Goal: Task Accomplishment & Management: Use online tool/utility

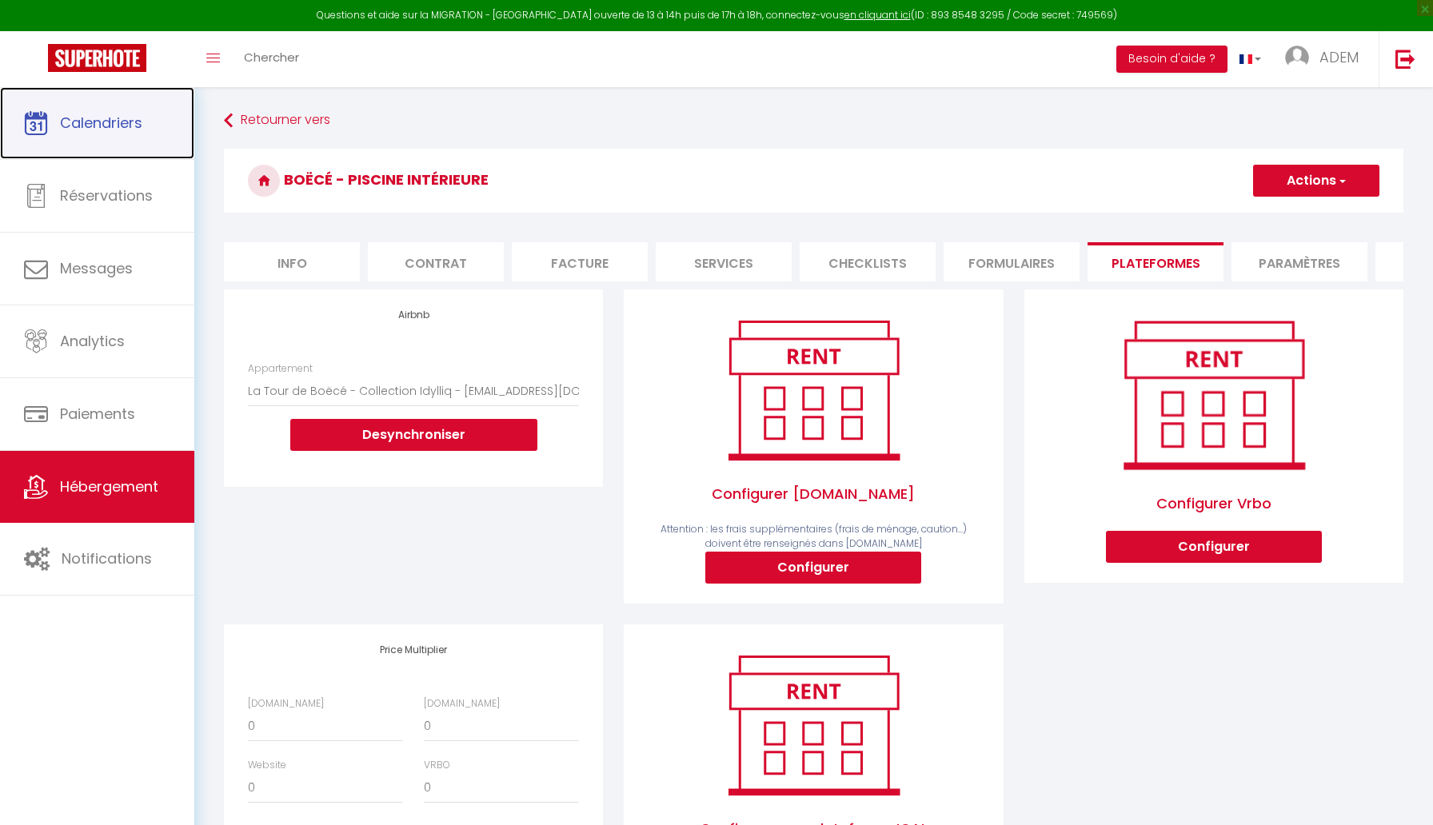
click at [124, 144] on link "Calendriers" at bounding box center [97, 123] width 194 height 72
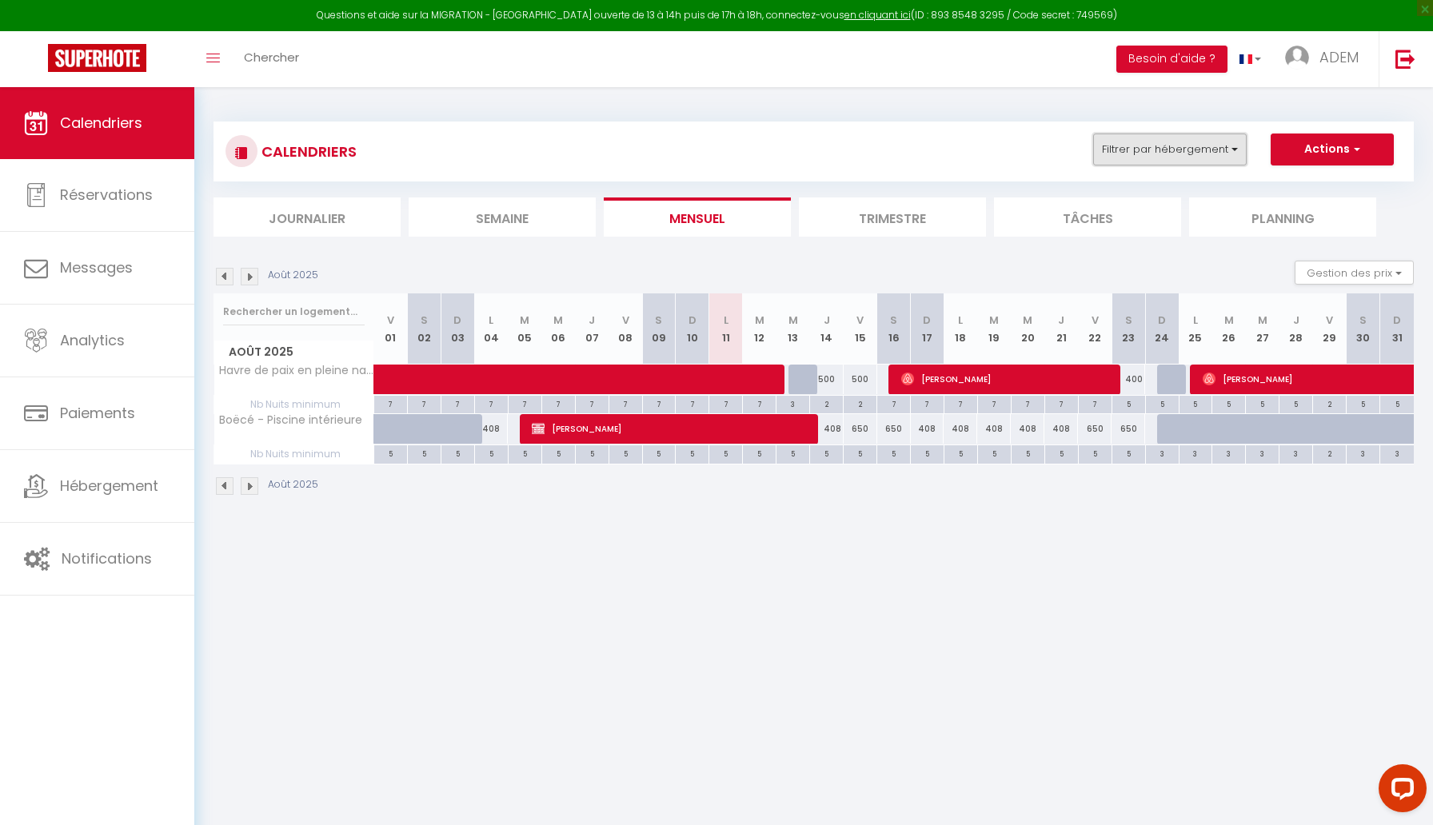
click at [1178, 161] on button "Filtrer par hébergement" at bounding box center [1169, 150] width 153 height 32
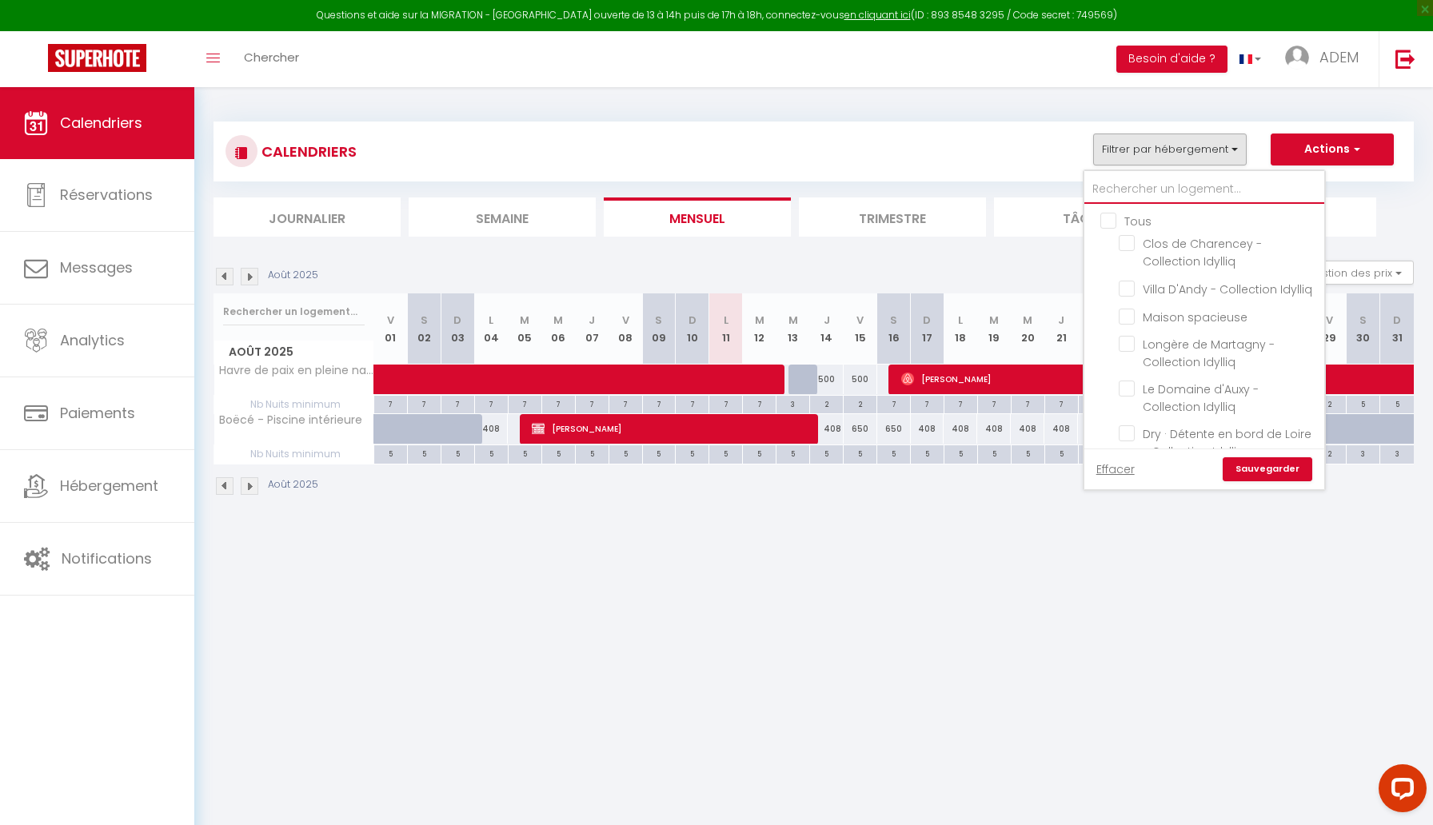
click at [1147, 184] on input "text" at bounding box center [1204, 189] width 240 height 29
type input "d"
checkbox input "false"
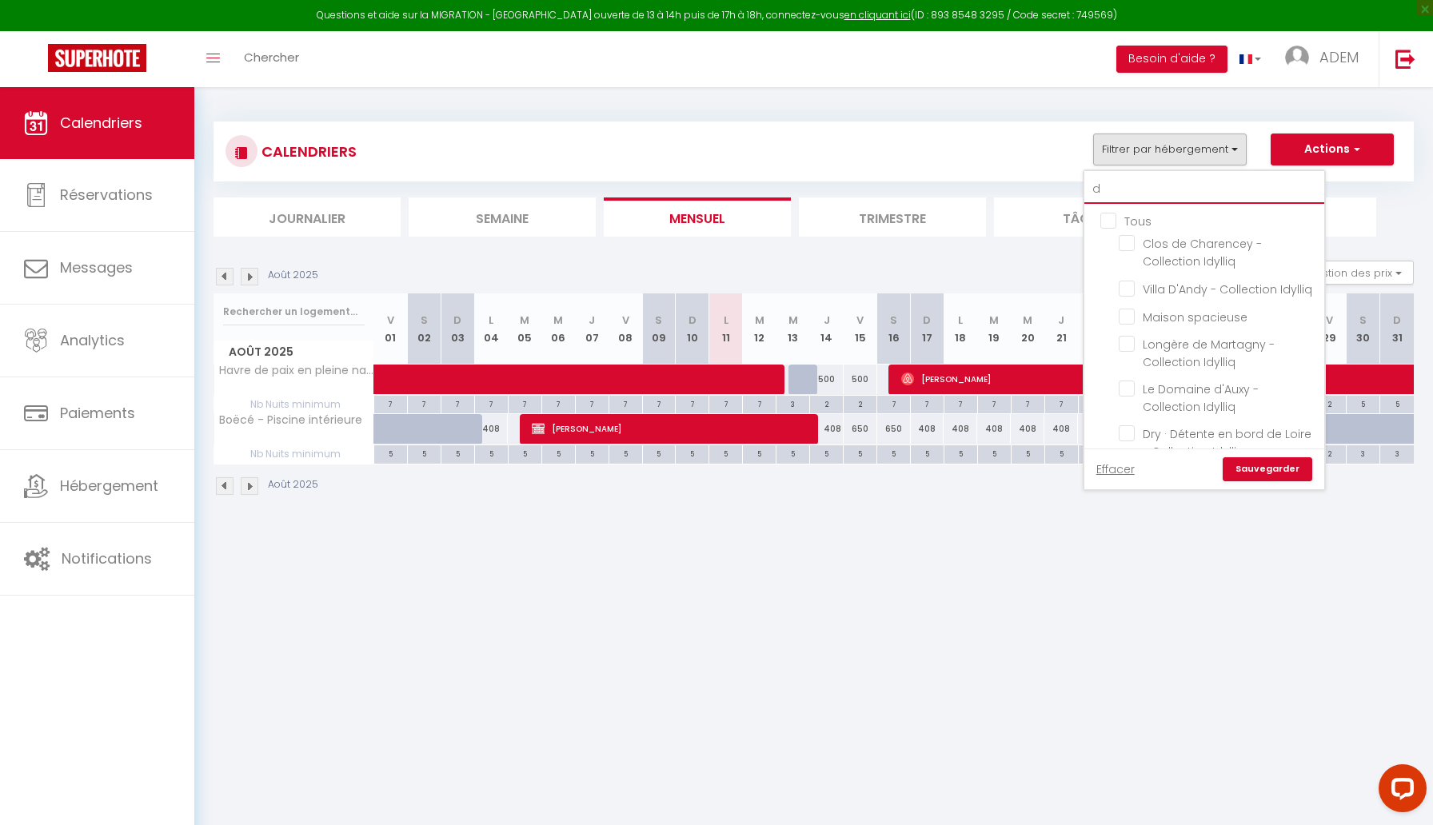
checkbox input "false"
checkbox input "true"
checkbox input "false"
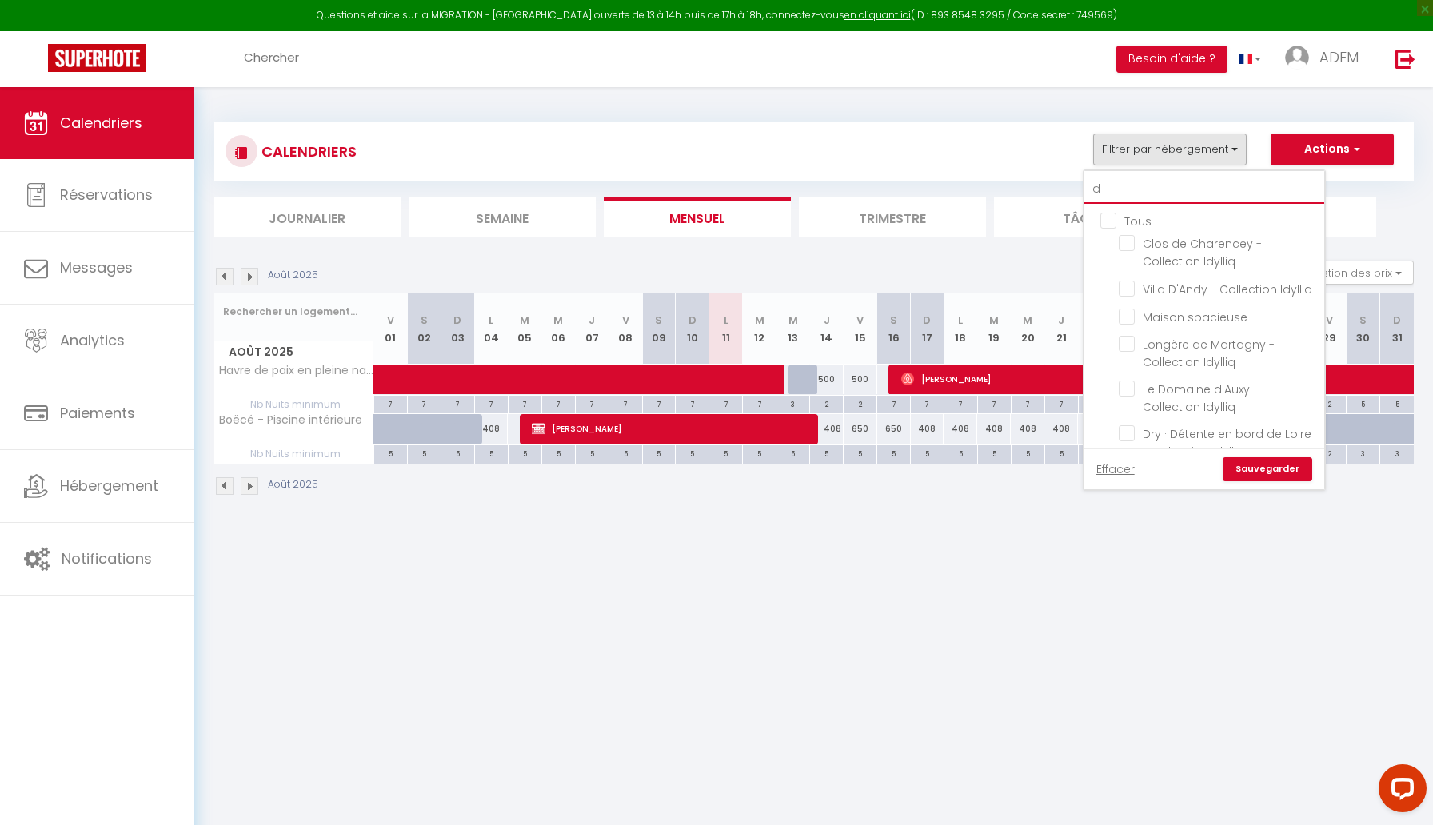
checkbox input "false"
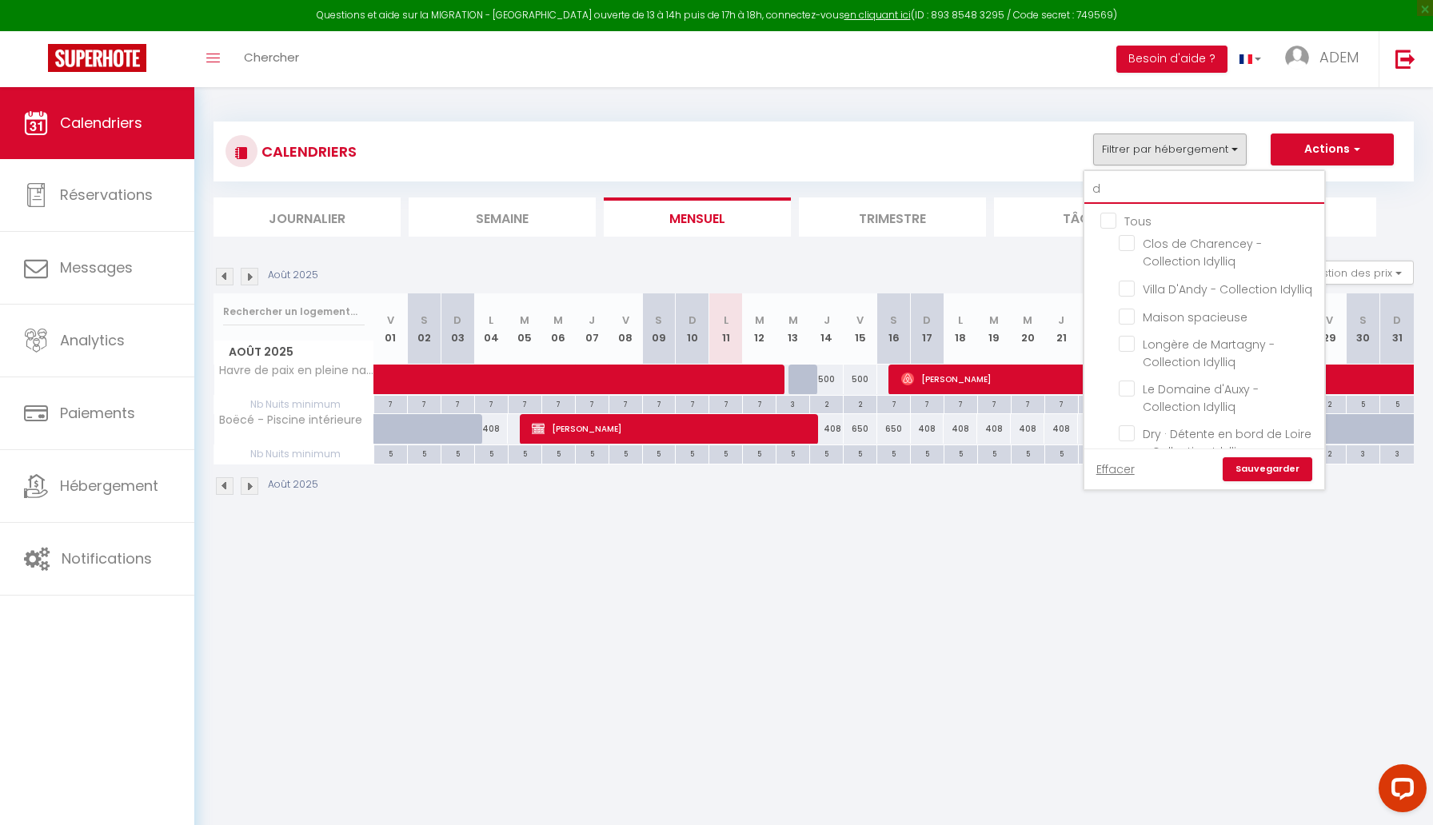
checkbox input "false"
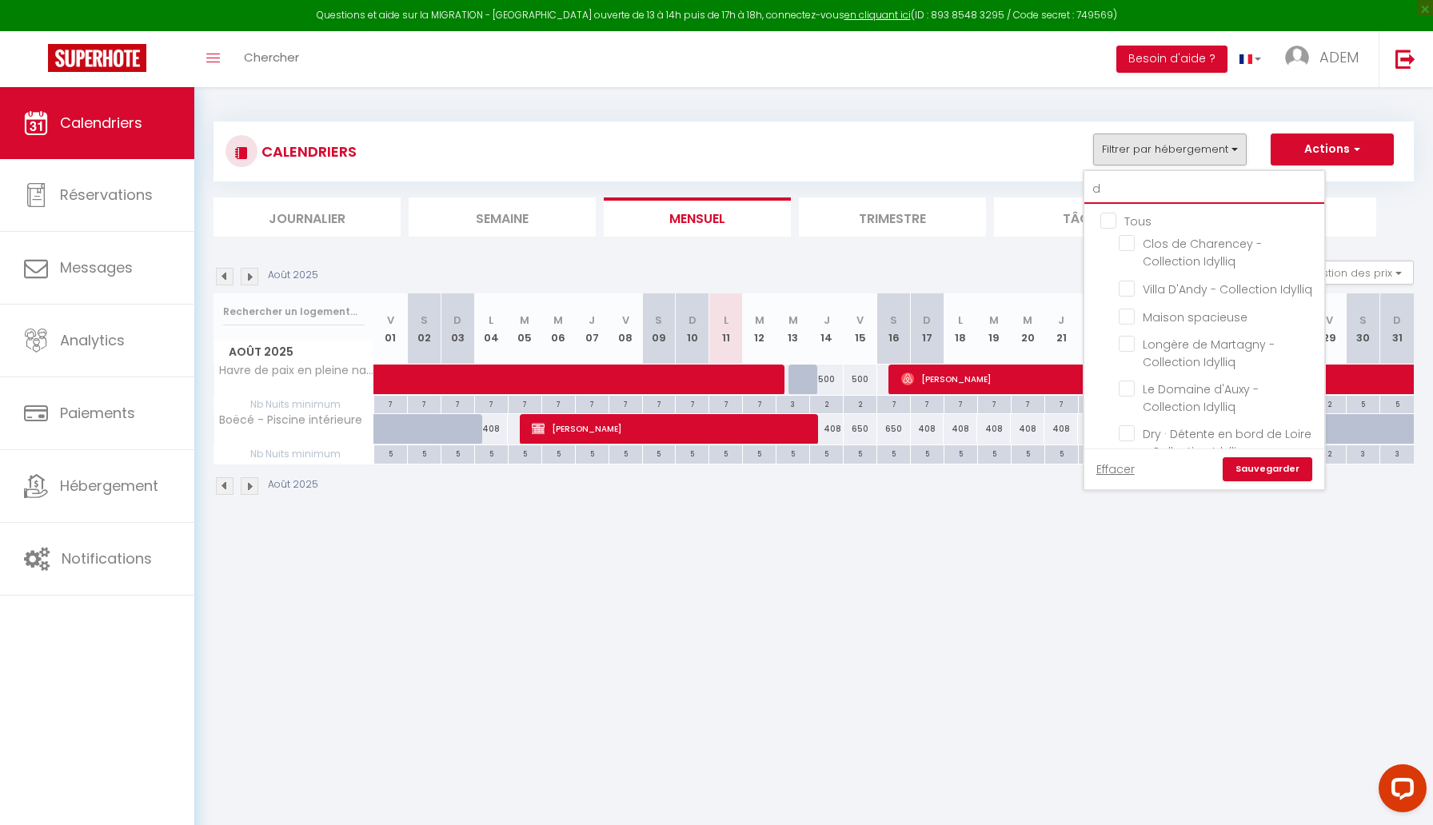
checkbox input "false"
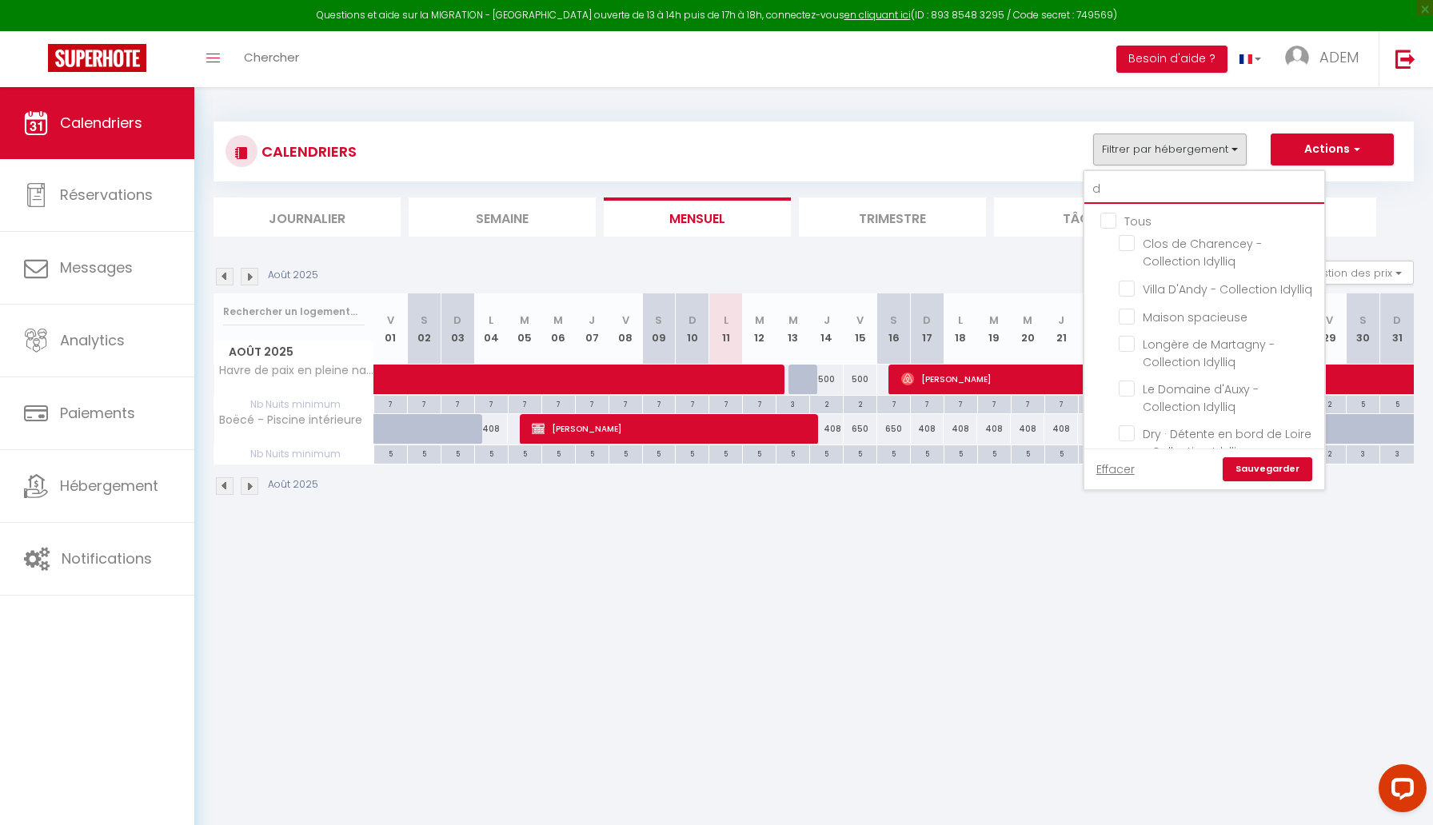
checkbox input "false"
type input "de"
checkbox input "false"
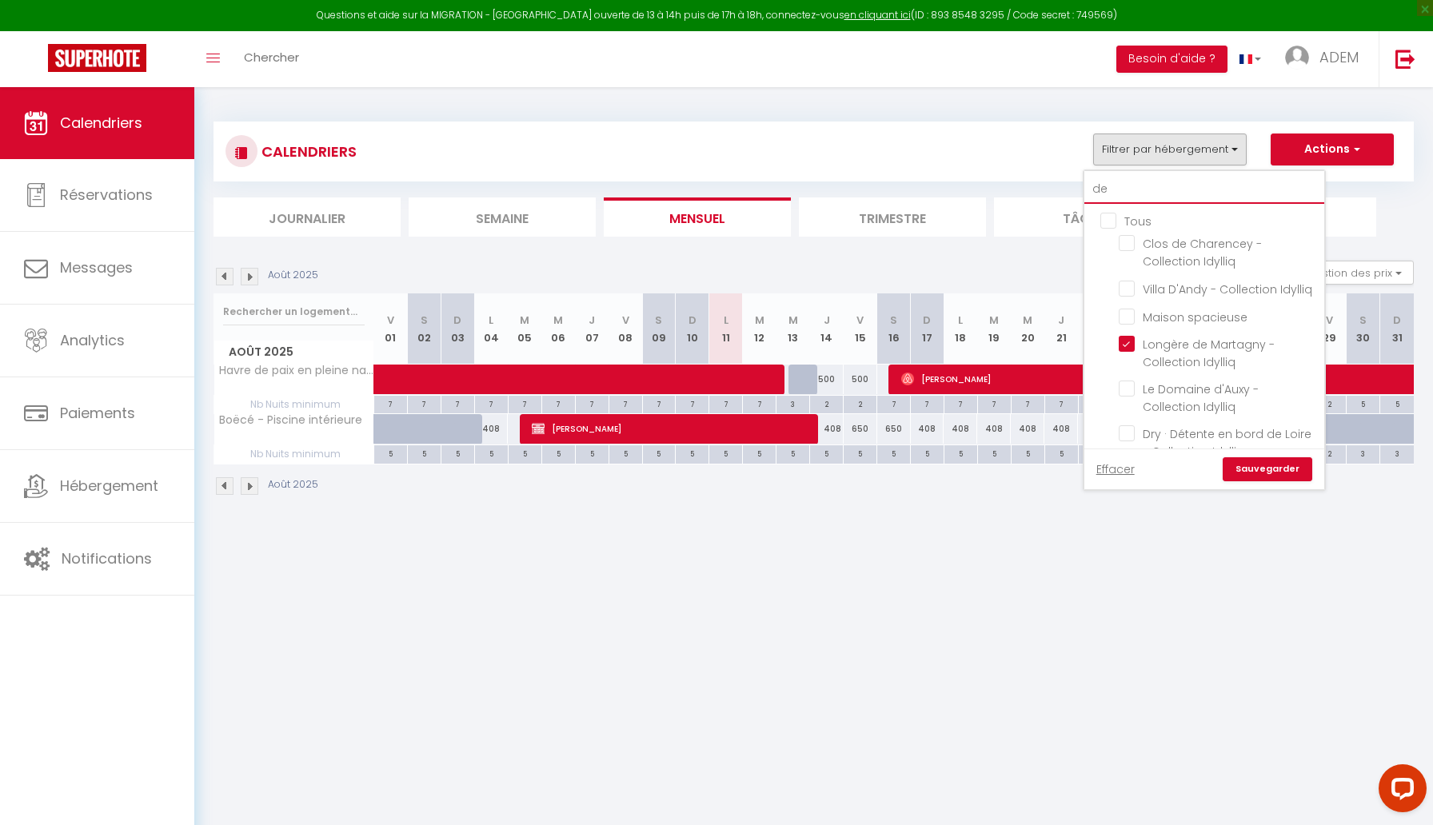
checkbox input "false"
checkbox input "true"
checkbox input "false"
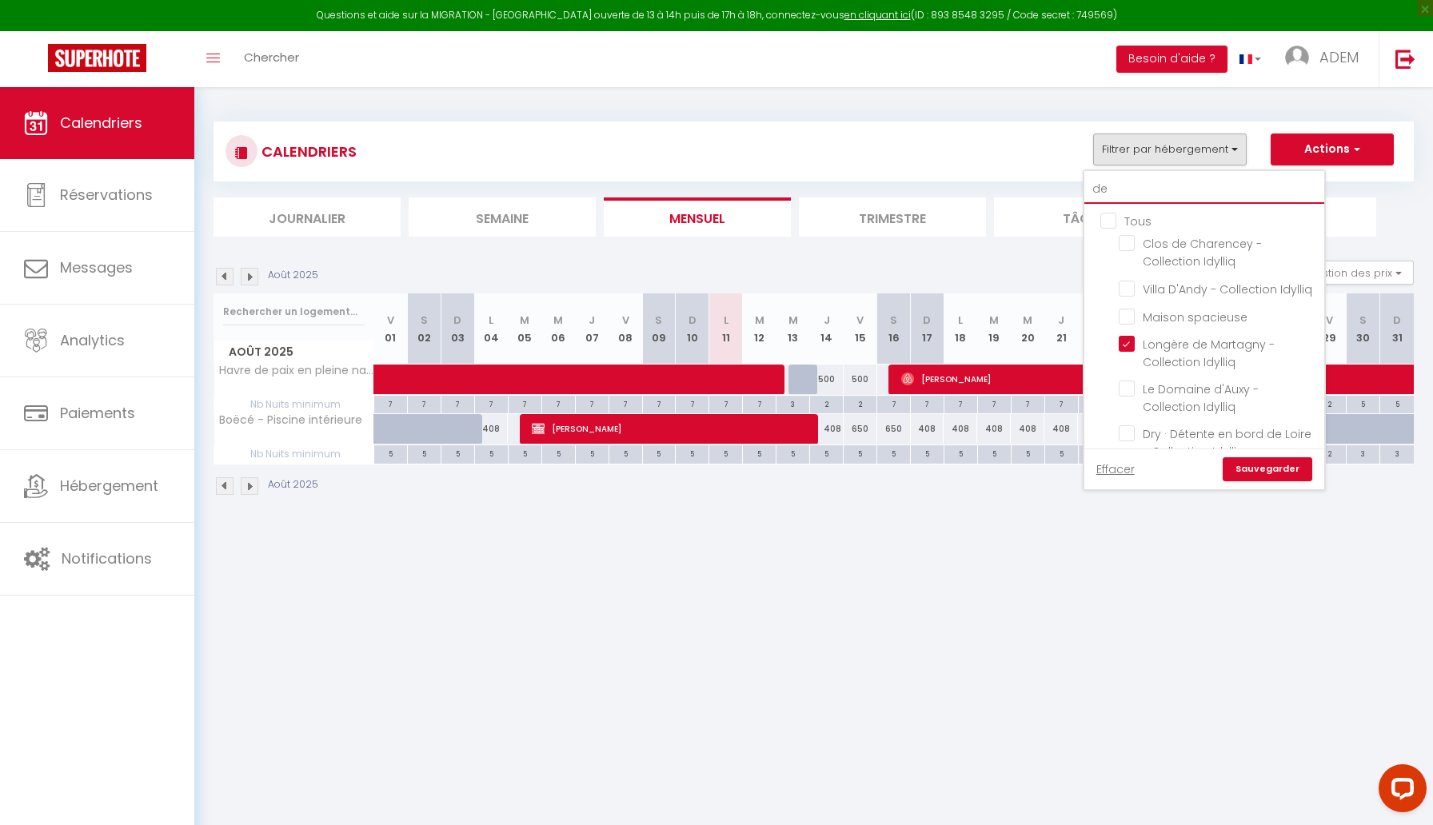
checkbox input "false"
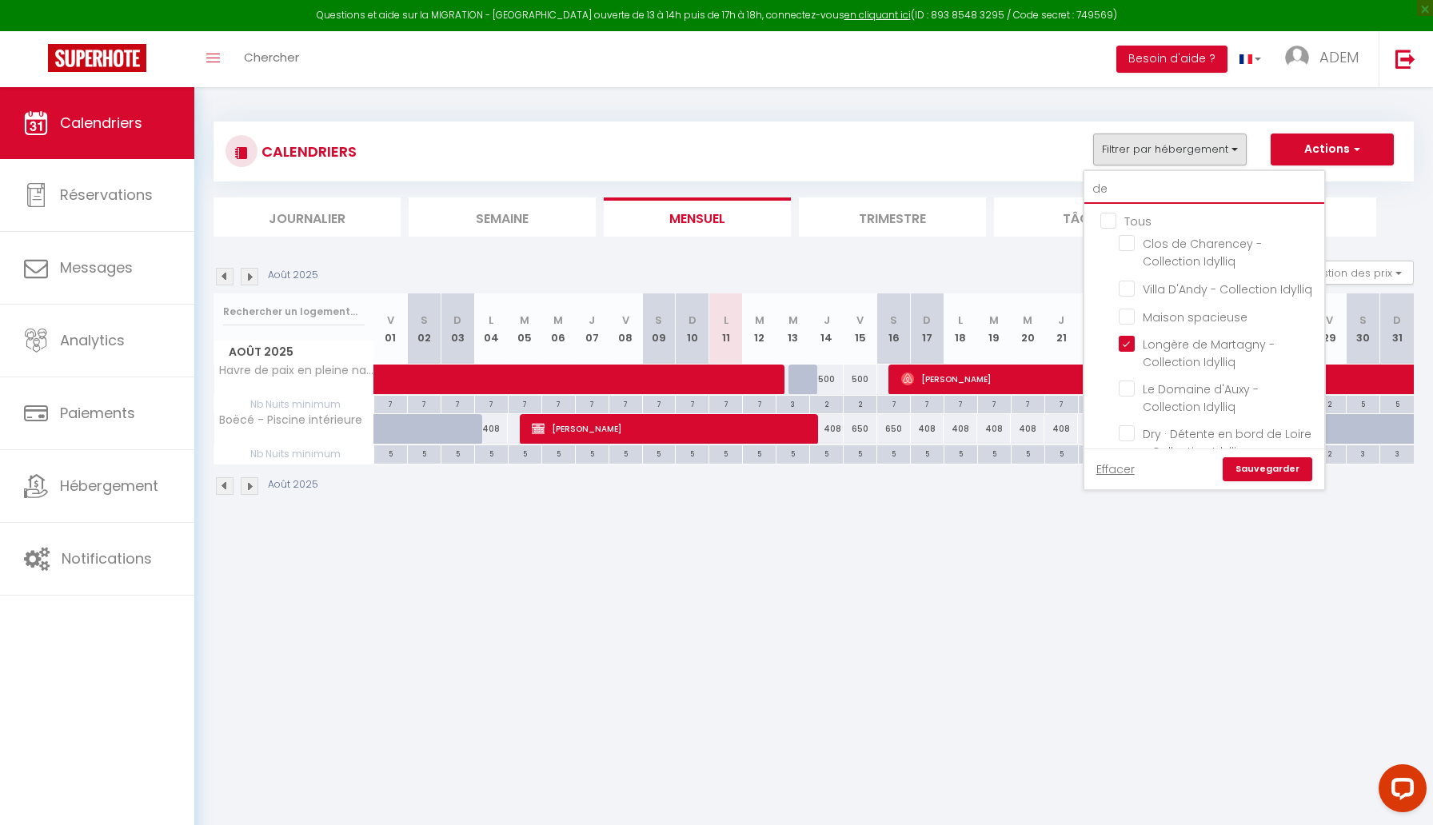
checkbox input "false"
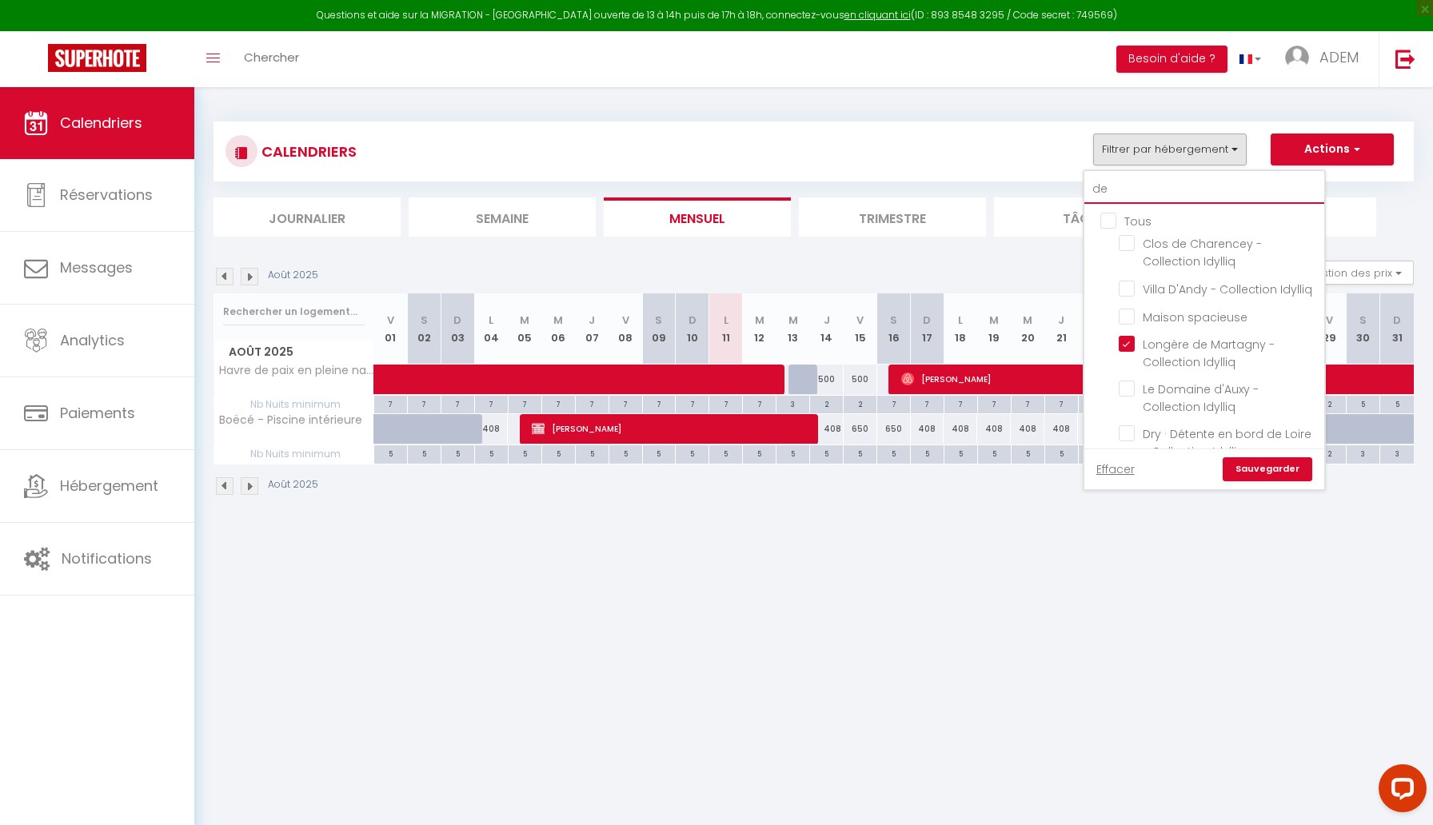
checkbox input "false"
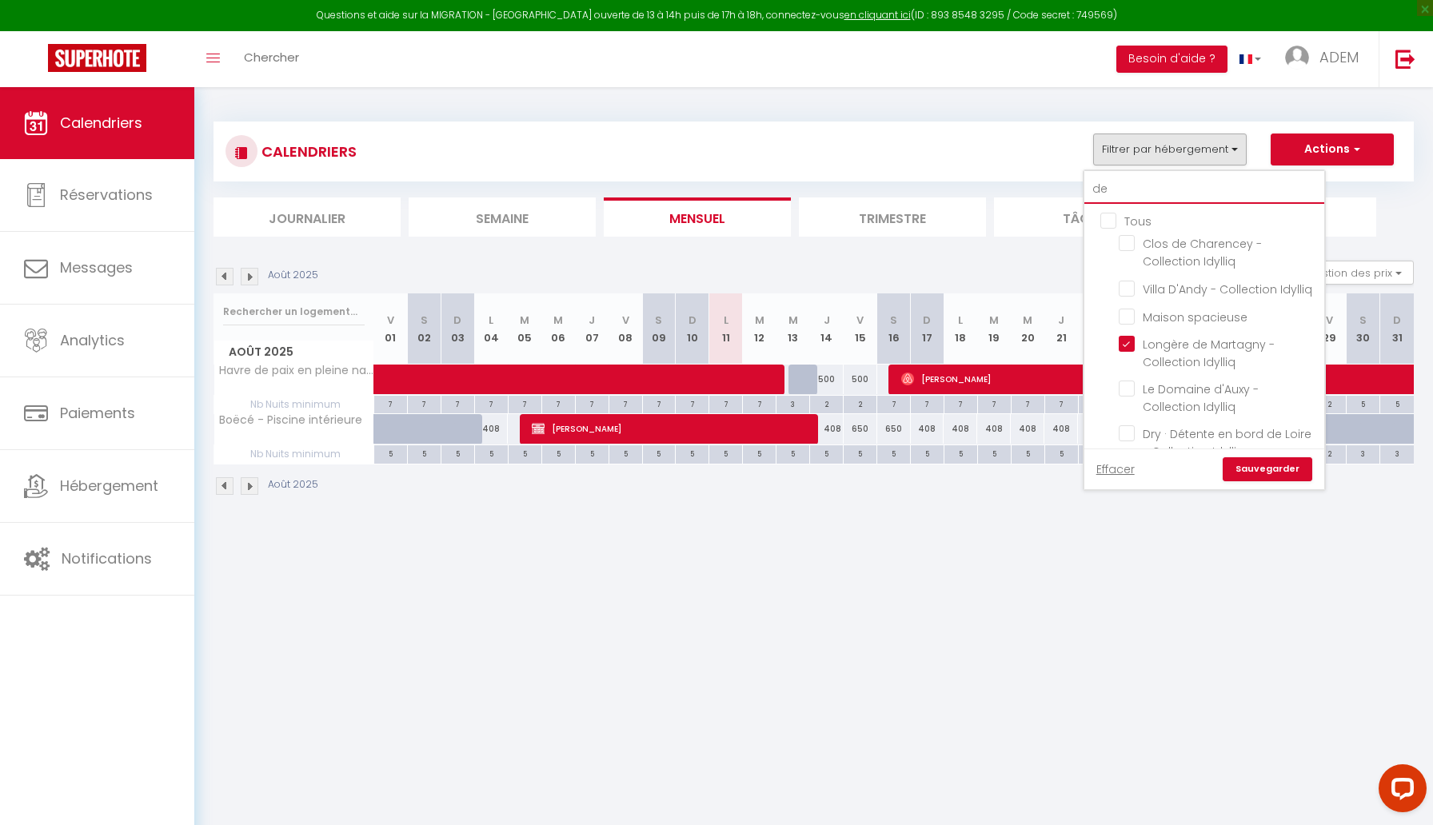
checkbox input "false"
type input "dem"
checkbox input "false"
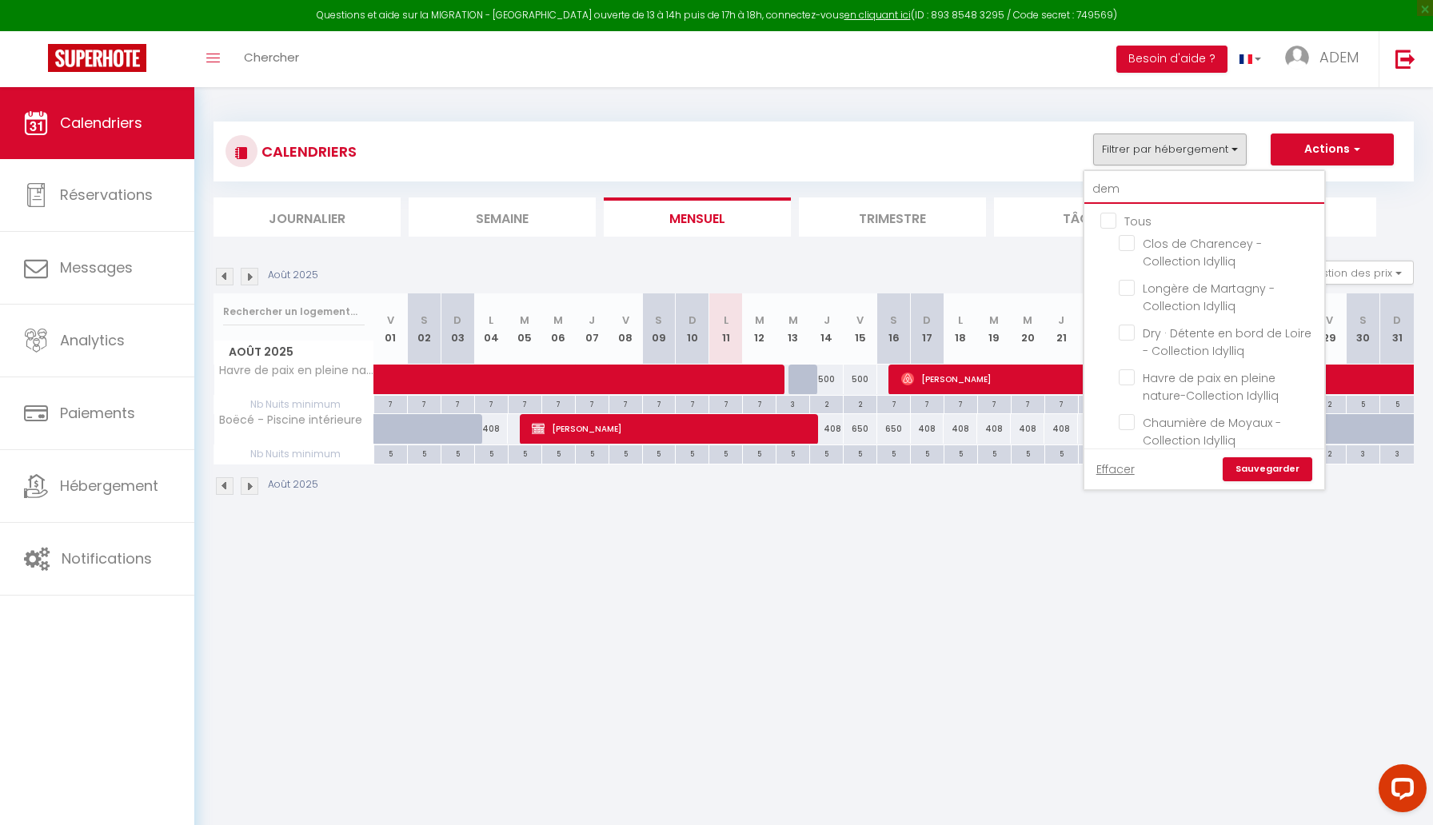
checkbox input "false"
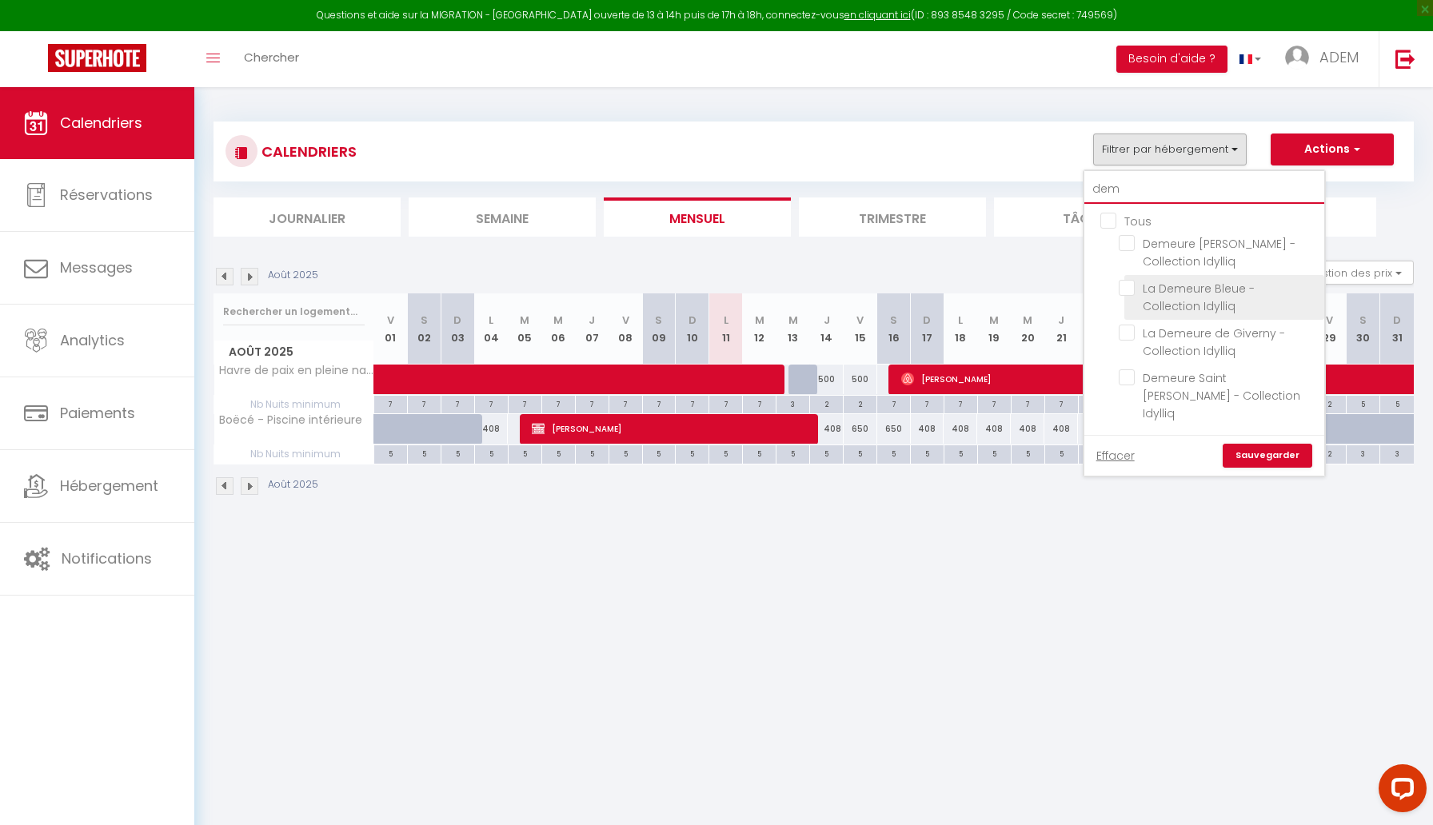
type input "dem"
click at [1130, 288] on input "La Demeure Bleue - Collection Idylliq" at bounding box center [1218, 288] width 200 height 16
checkbox input "true"
checkbox input "false"
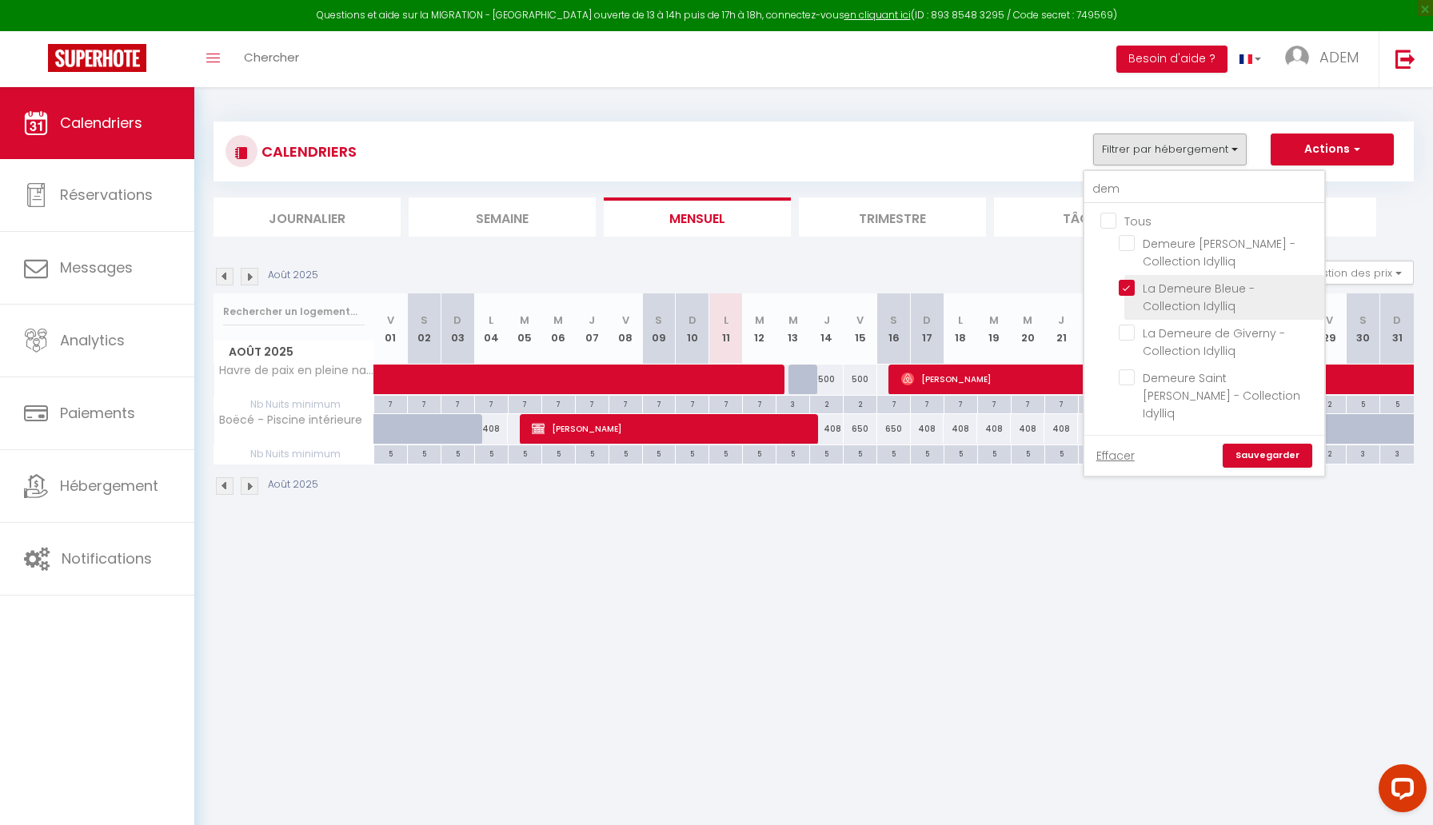
checkbox input "false"
click at [1279, 444] on link "Sauvegarder" at bounding box center [1267, 456] width 90 height 24
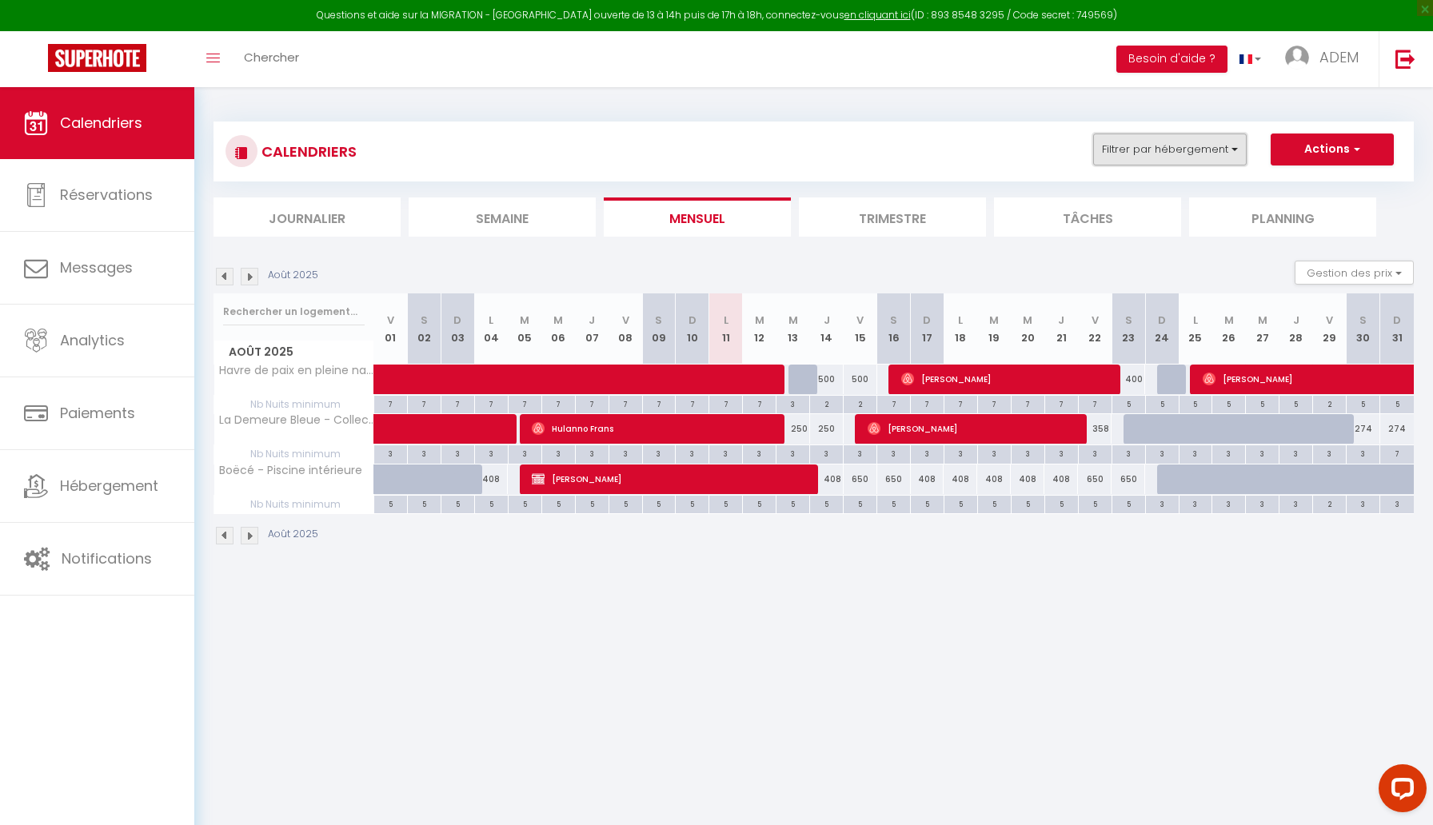
click at [1144, 149] on button "Filtrer par hébergement" at bounding box center [1169, 150] width 153 height 32
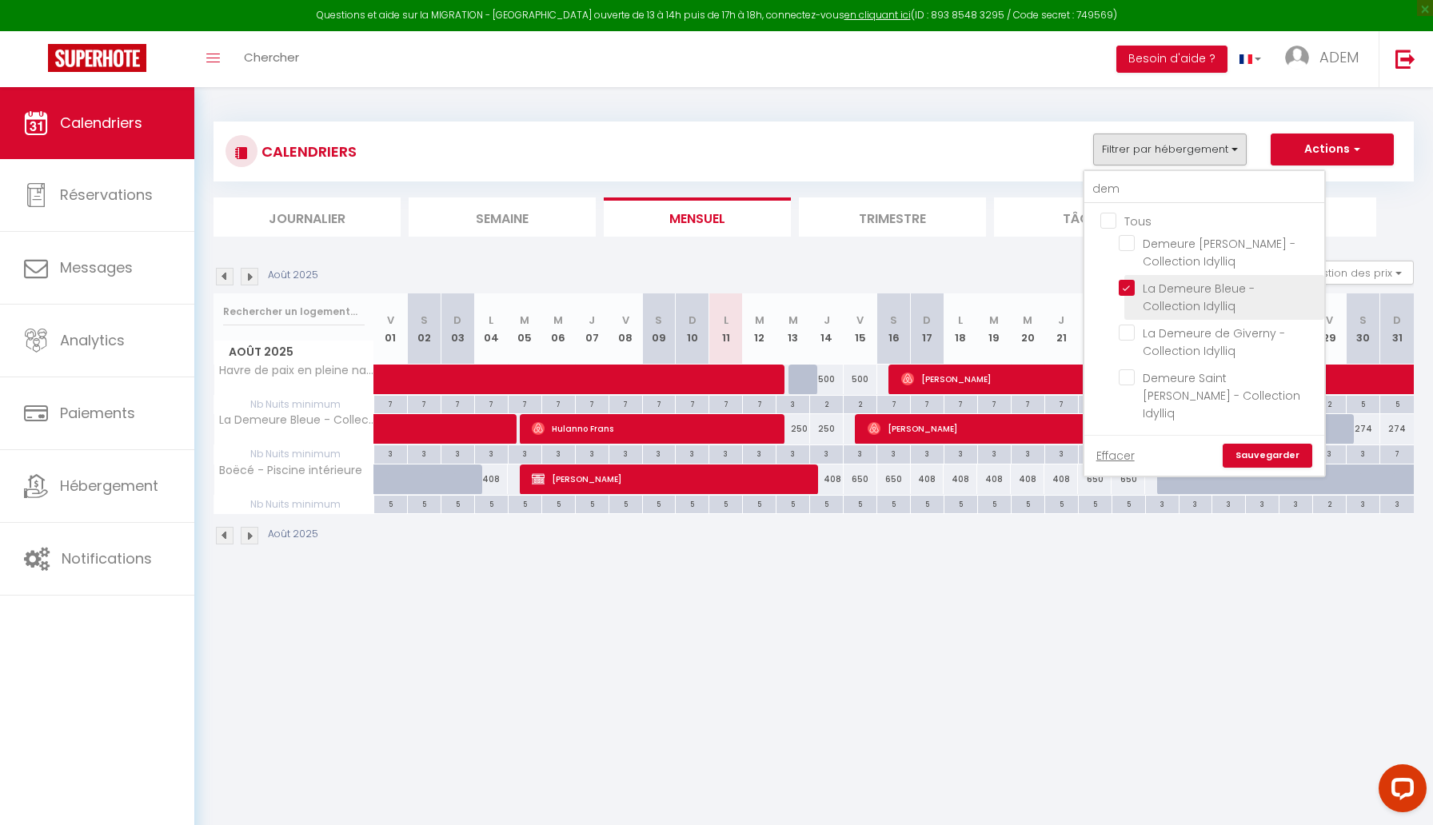
click at [1128, 284] on input "La Demeure Bleue - Collection Idylliq" at bounding box center [1218, 288] width 200 height 16
checkbox input "false"
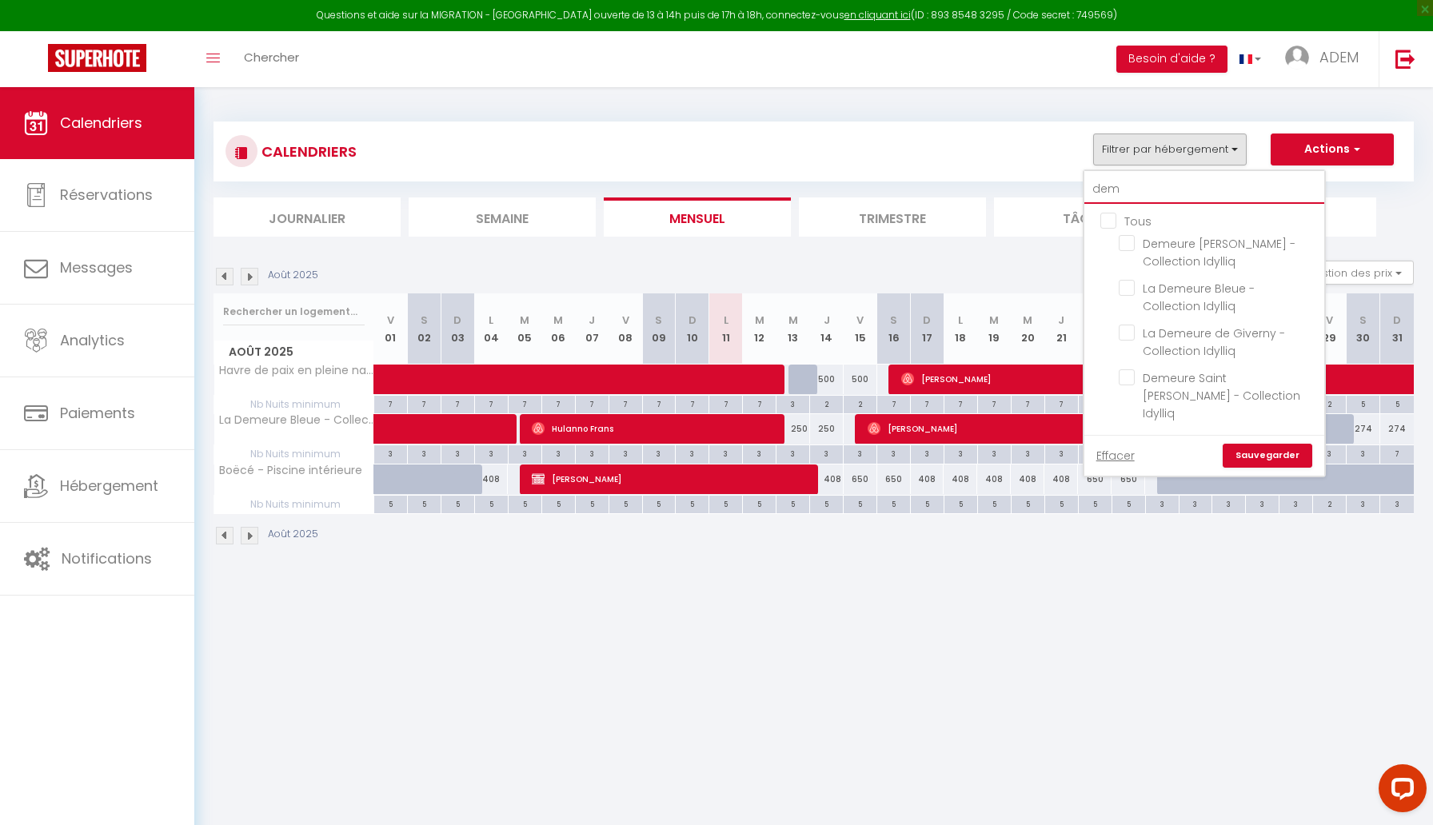
click at [1109, 190] on input "dem" at bounding box center [1204, 189] width 240 height 29
type input "c"
checkbox input "false"
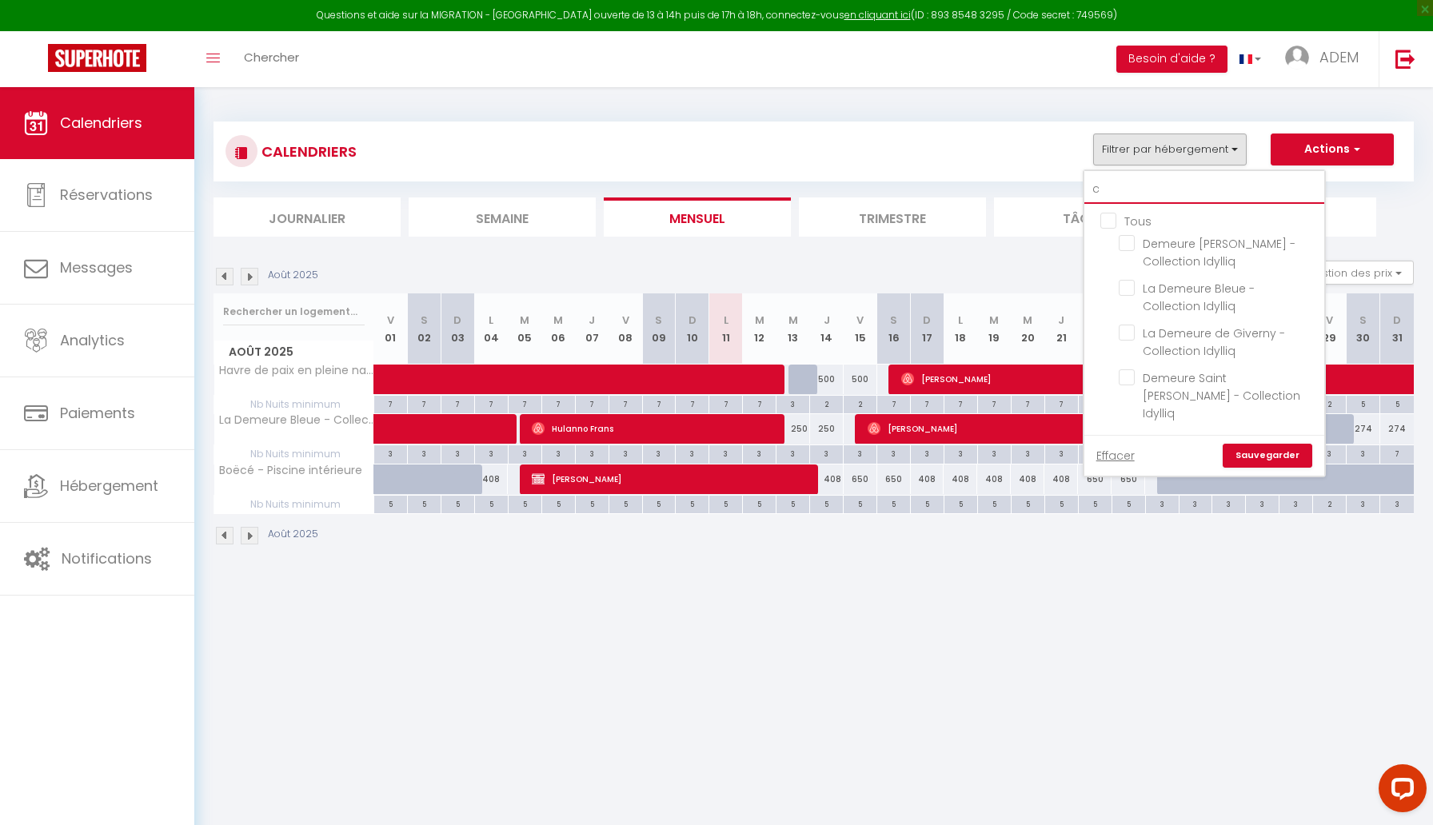
checkbox input "false"
type input "ca"
checkbox input "false"
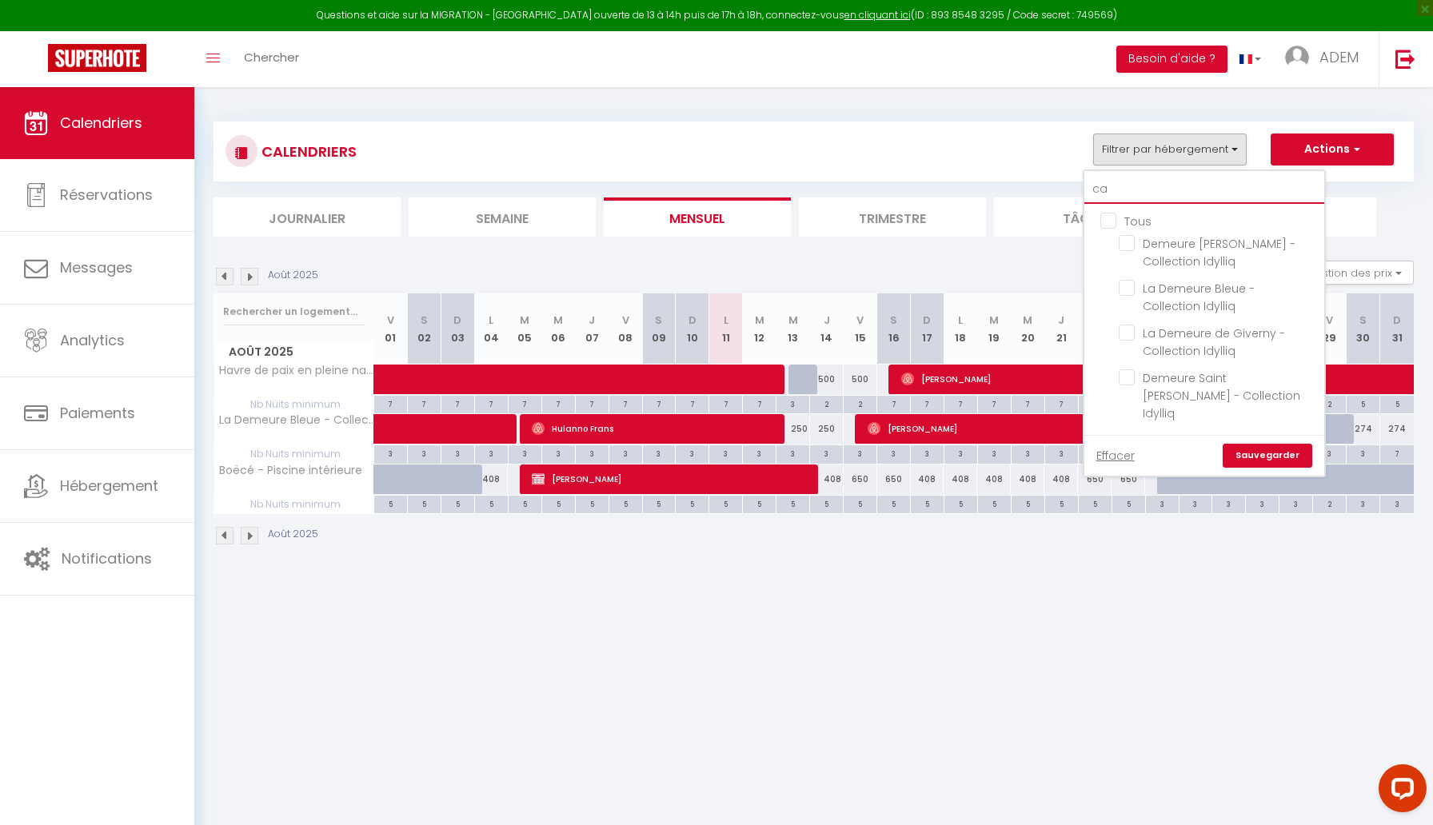
checkbox input "false"
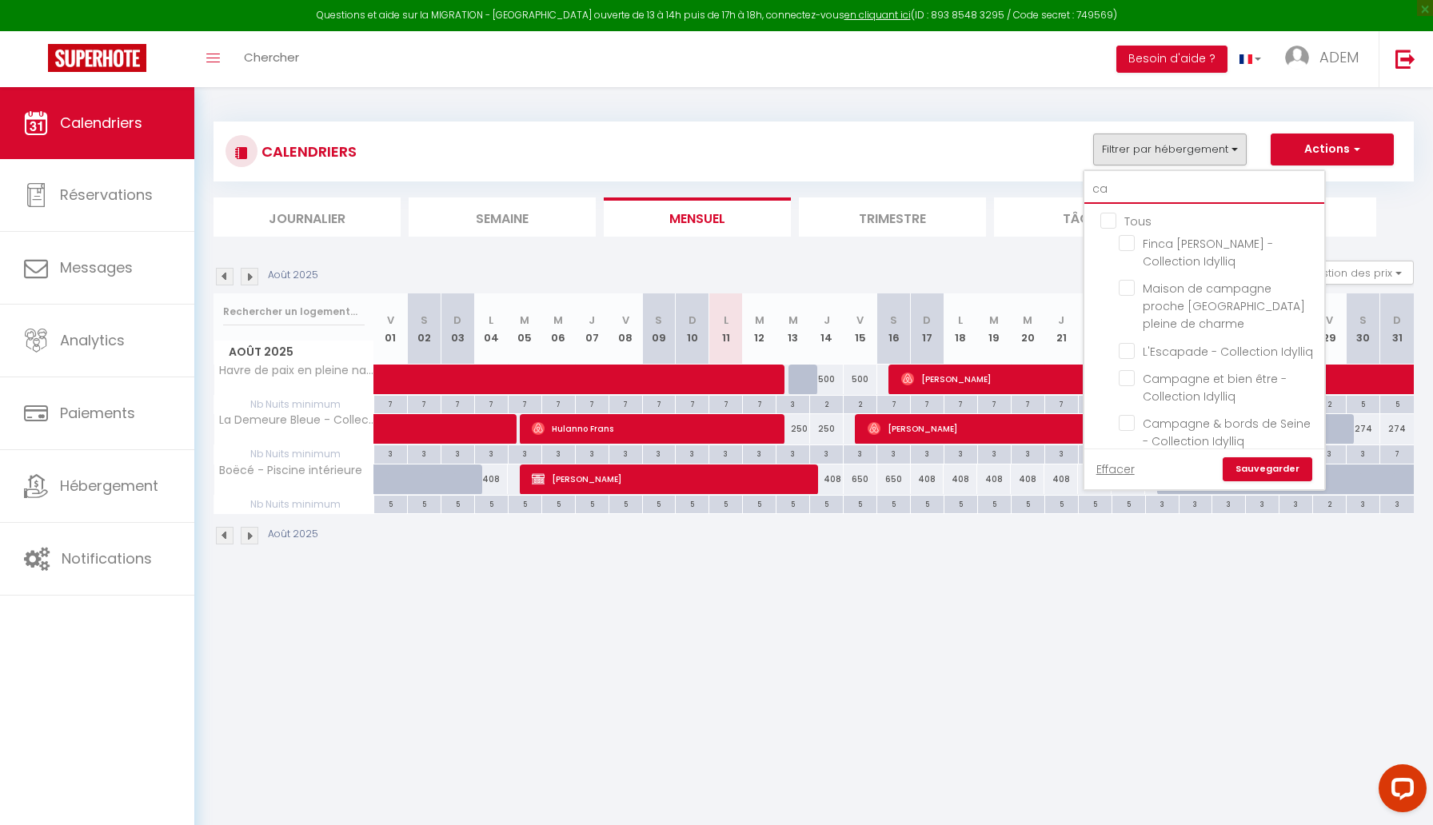
type input "cam"
checkbox input "false"
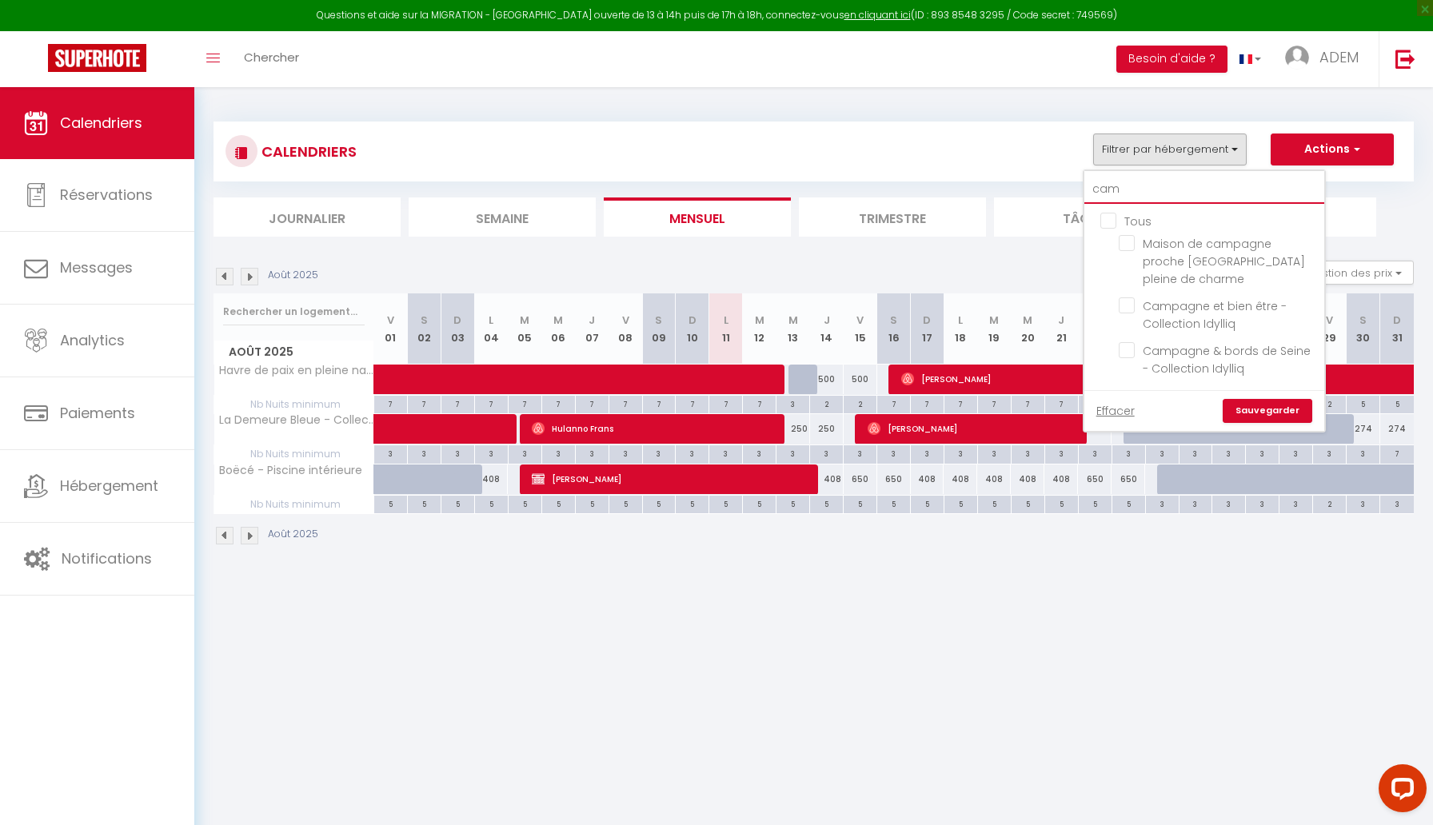
type input "camp"
checkbox input "false"
type input "[PERSON_NAME]"
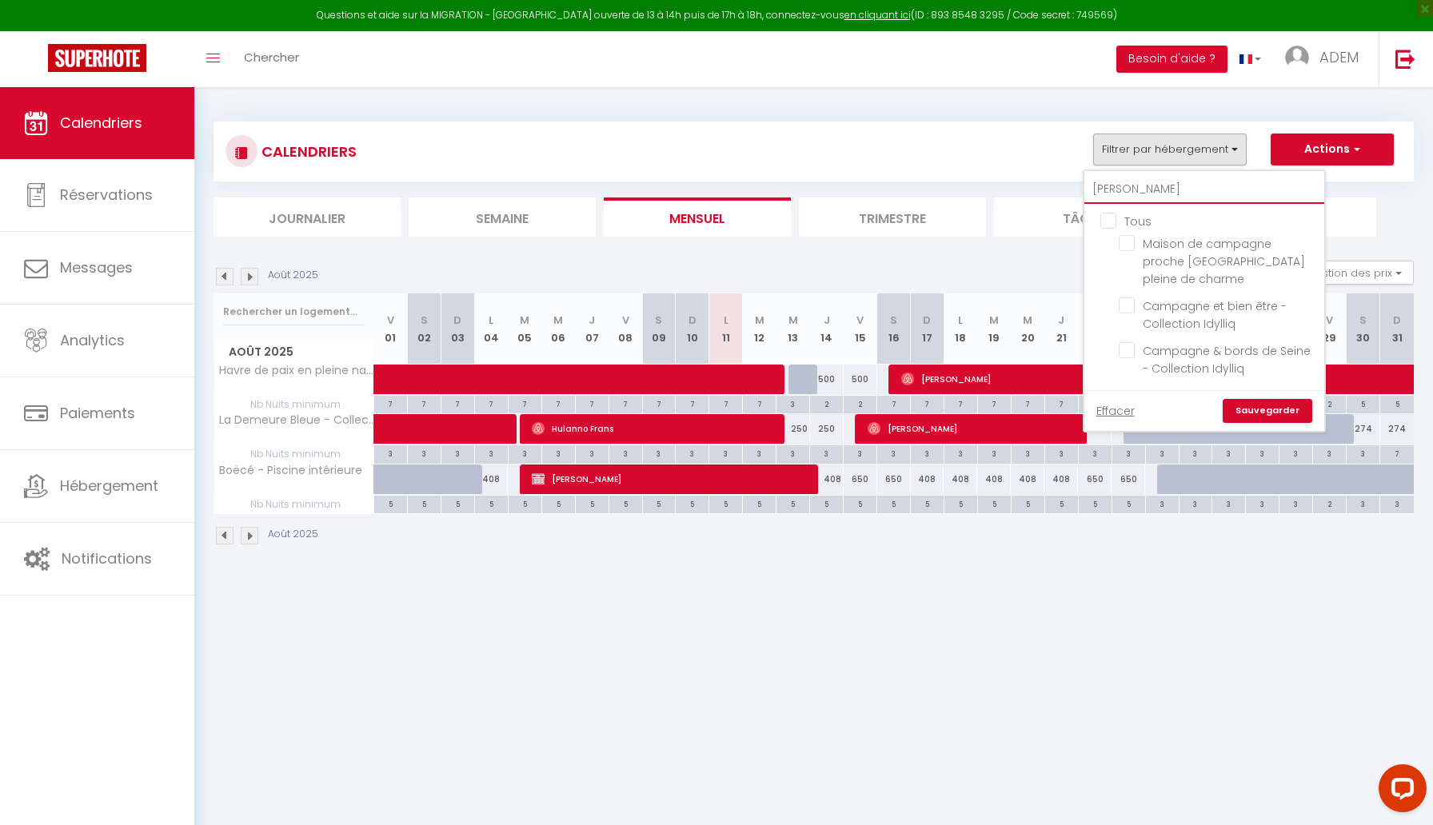
checkbox input "false"
type input "[PERSON_NAME]"
click at [1133, 342] on input "Campagne & bords de Seine - Collection Idylliq" at bounding box center [1218, 350] width 200 height 16
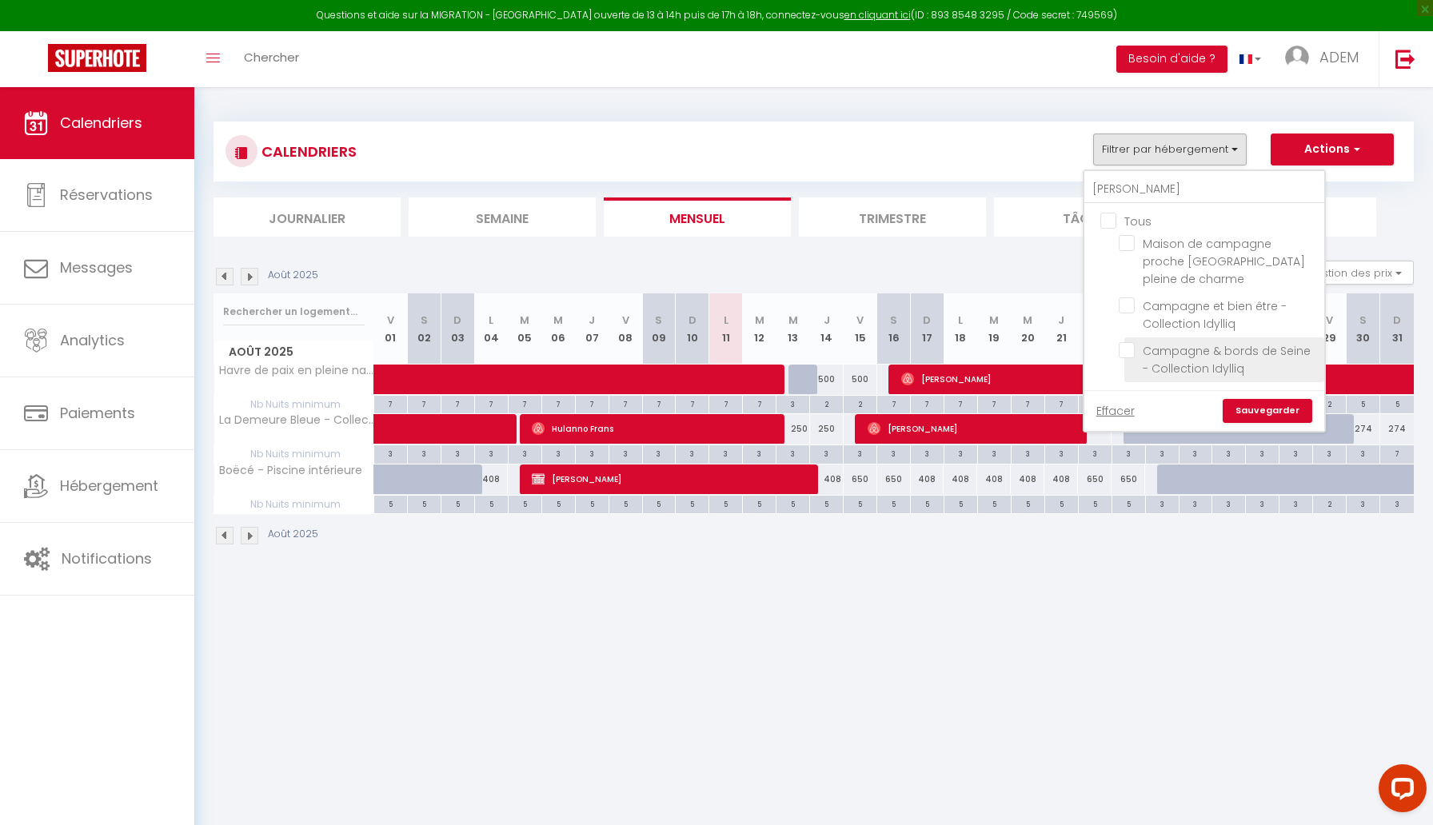
checkbox input "true"
checkbox input "false"
click at [1289, 399] on link "Sauvegarder" at bounding box center [1267, 411] width 90 height 24
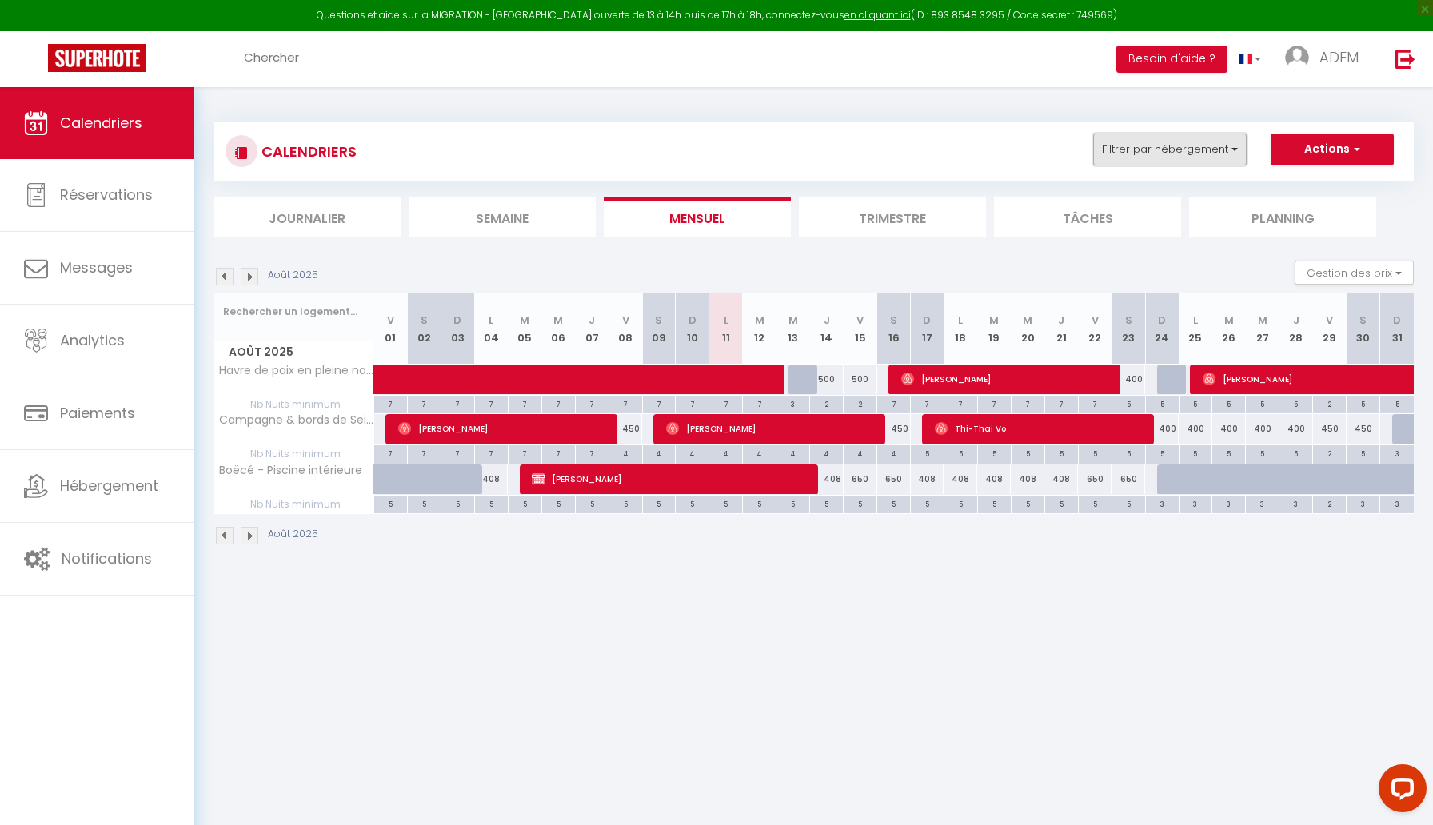
click at [1116, 138] on button "Filtrer par hébergement" at bounding box center [1169, 150] width 153 height 32
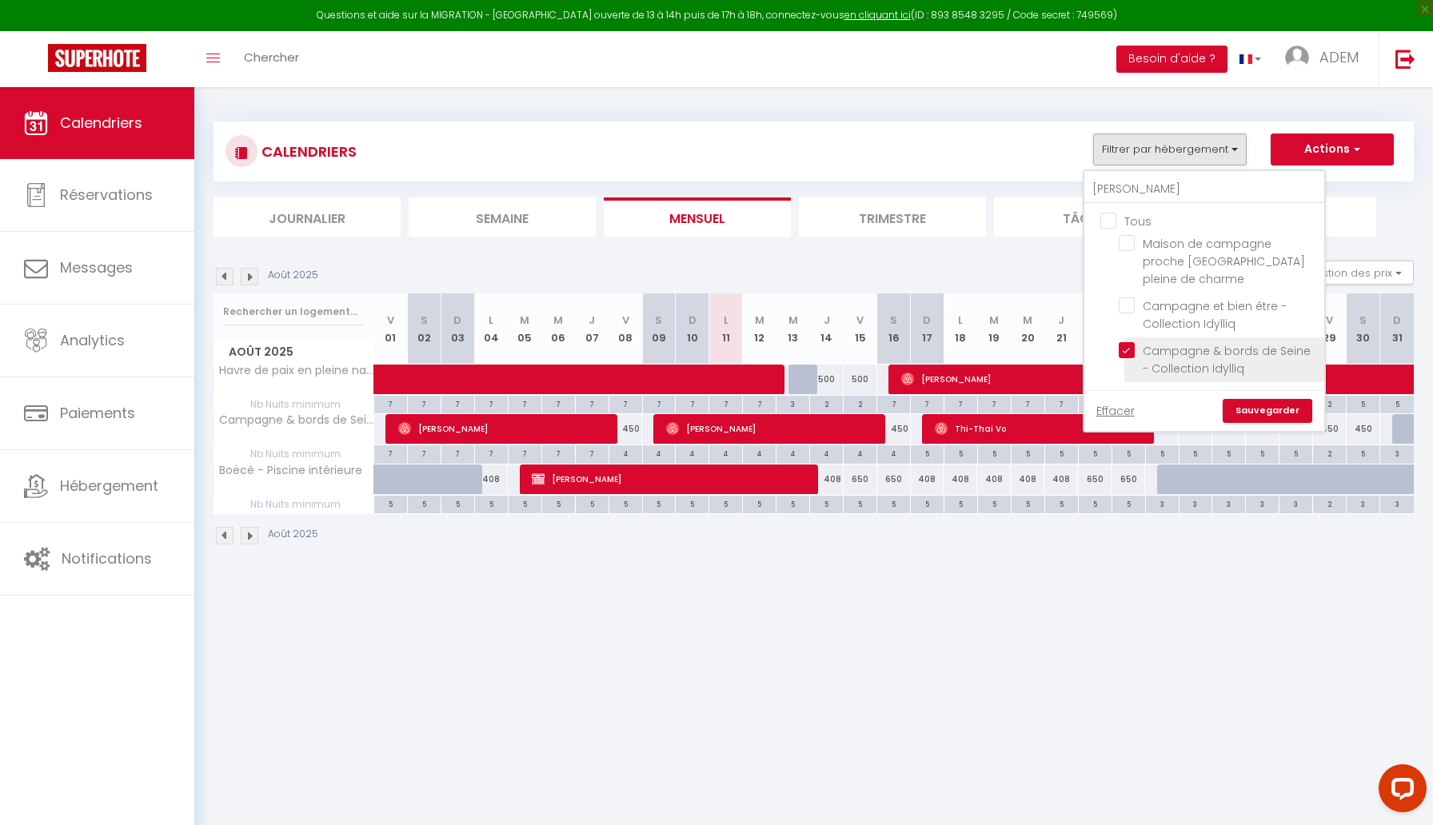
click at [1129, 342] on input "Campagne & bords de Seine - Collection Idylliq" at bounding box center [1218, 350] width 200 height 16
checkbox input "false"
click at [1116, 195] on input "[PERSON_NAME]" at bounding box center [1204, 189] width 240 height 29
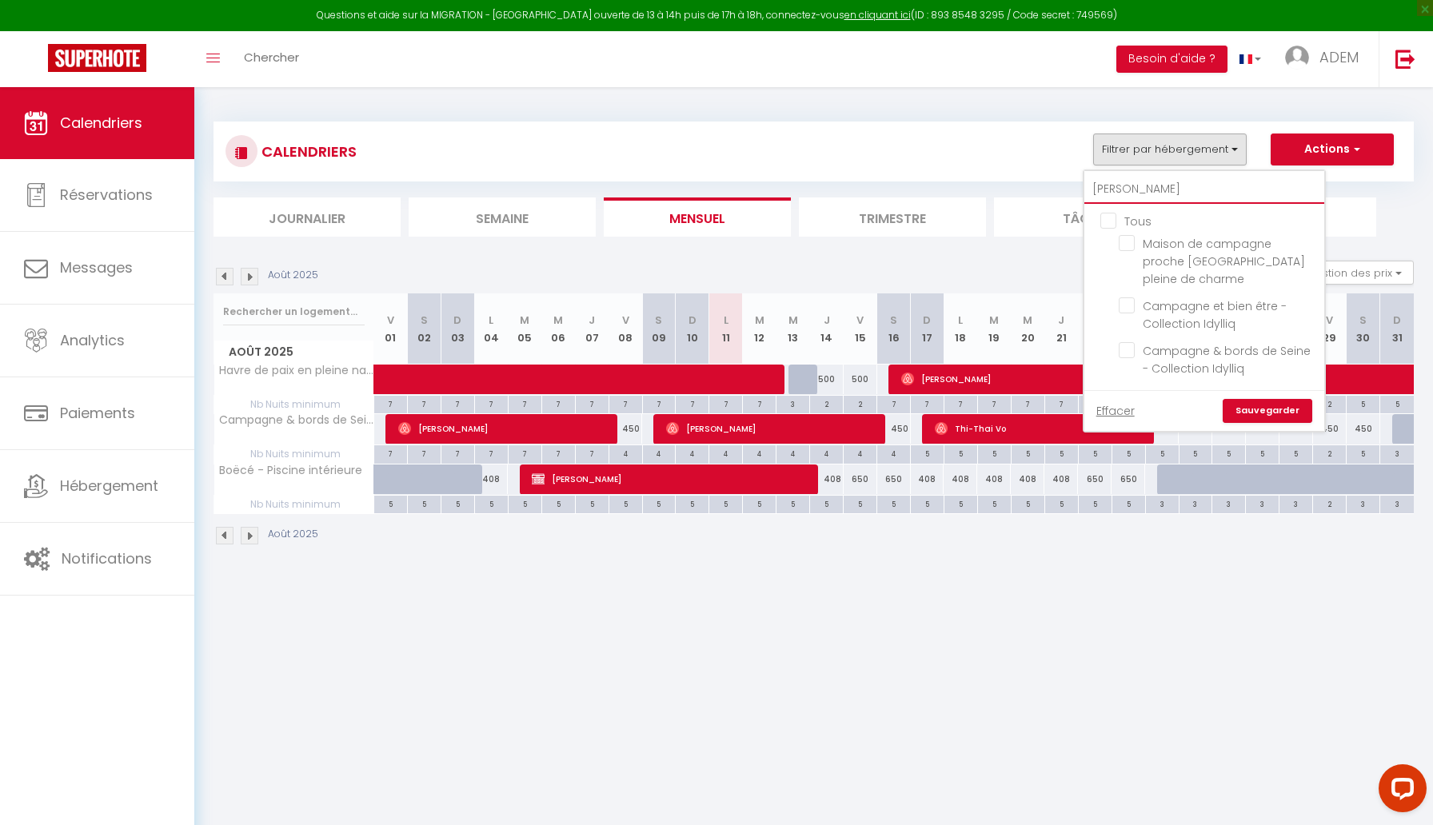
click at [1116, 195] on input "[PERSON_NAME]" at bounding box center [1204, 189] width 240 height 29
type input "c"
checkbox input "false"
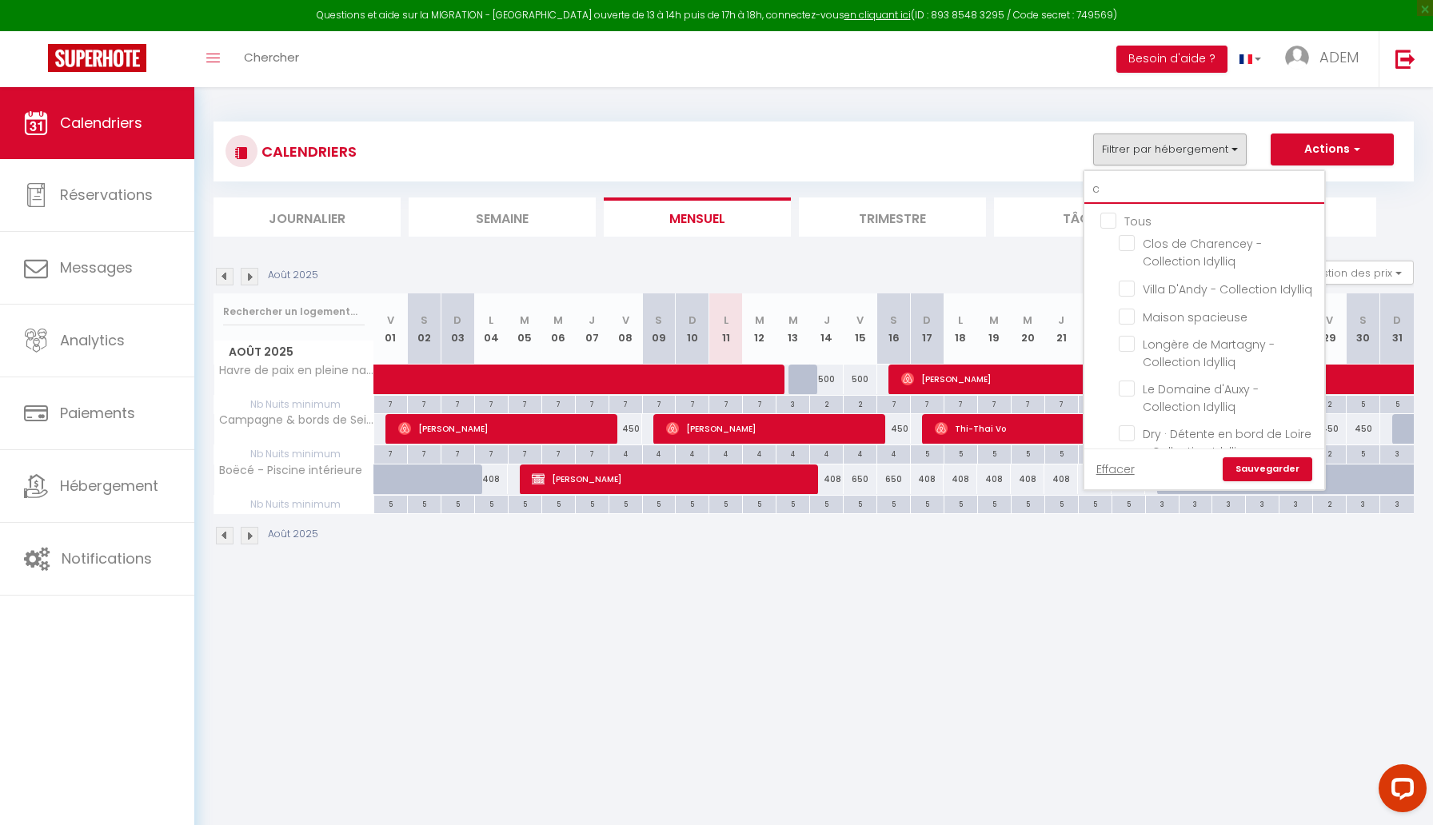
type input "ch"
checkbox input "false"
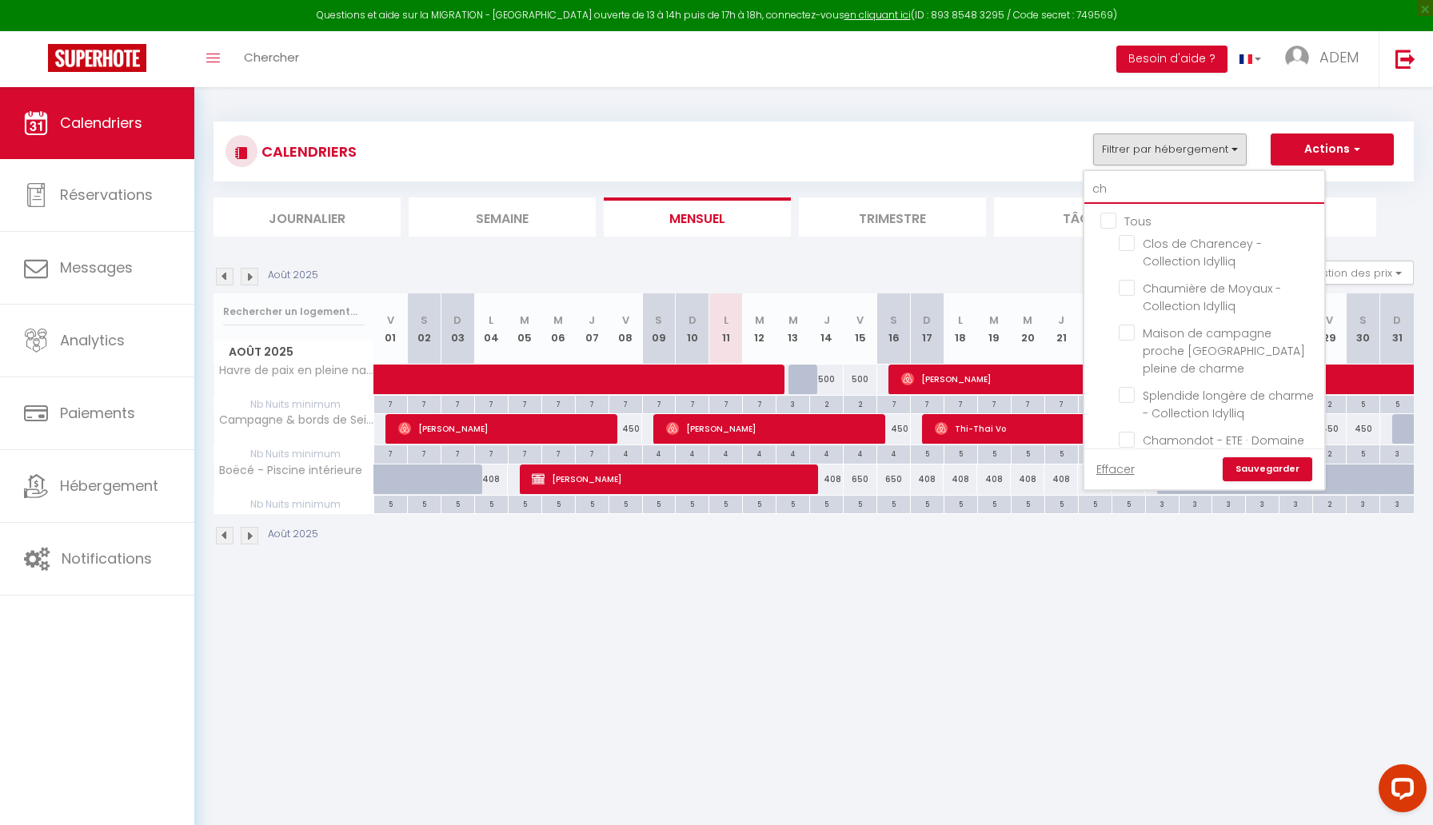
checkbox input "false"
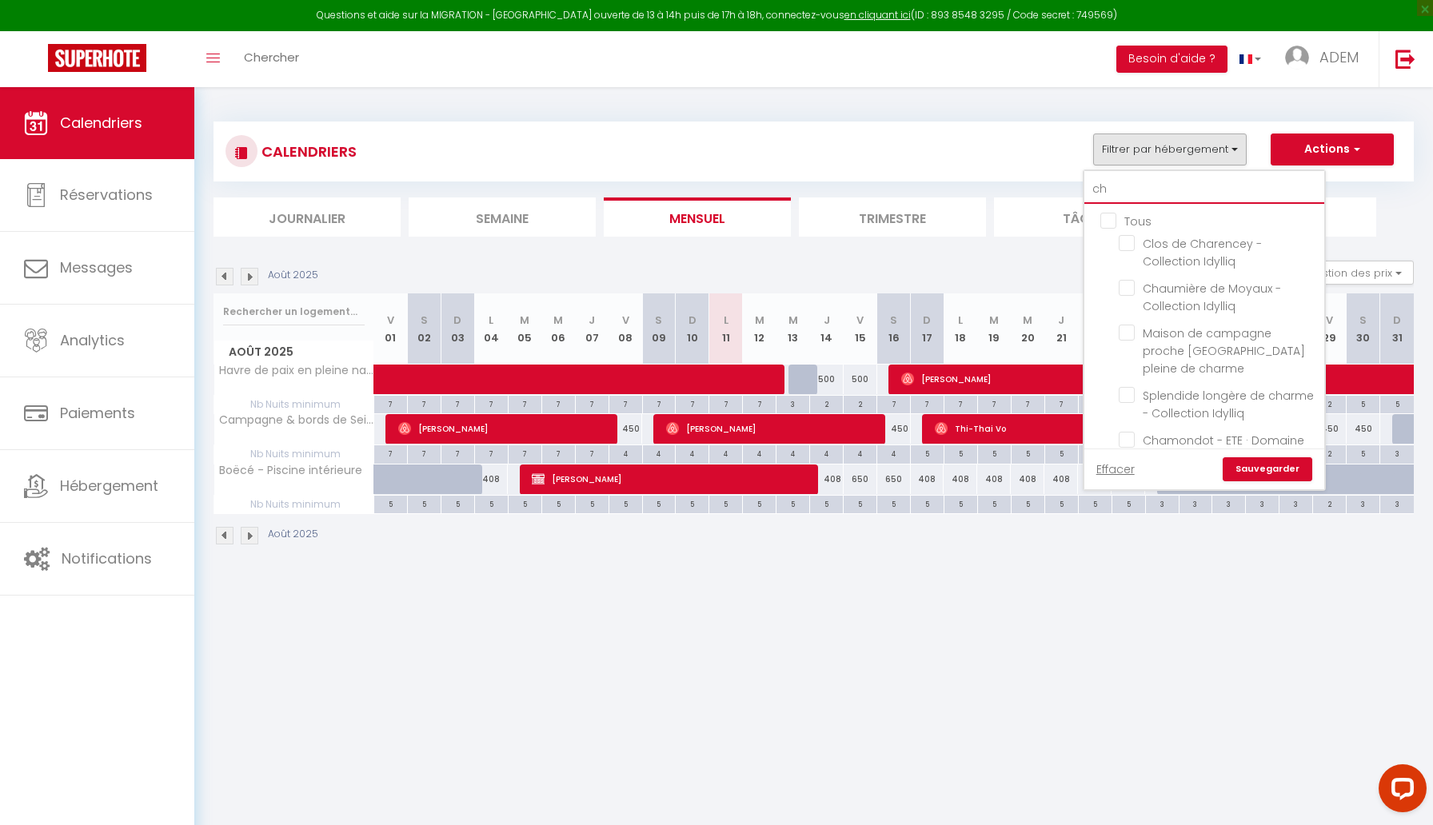
checkbox input "false"
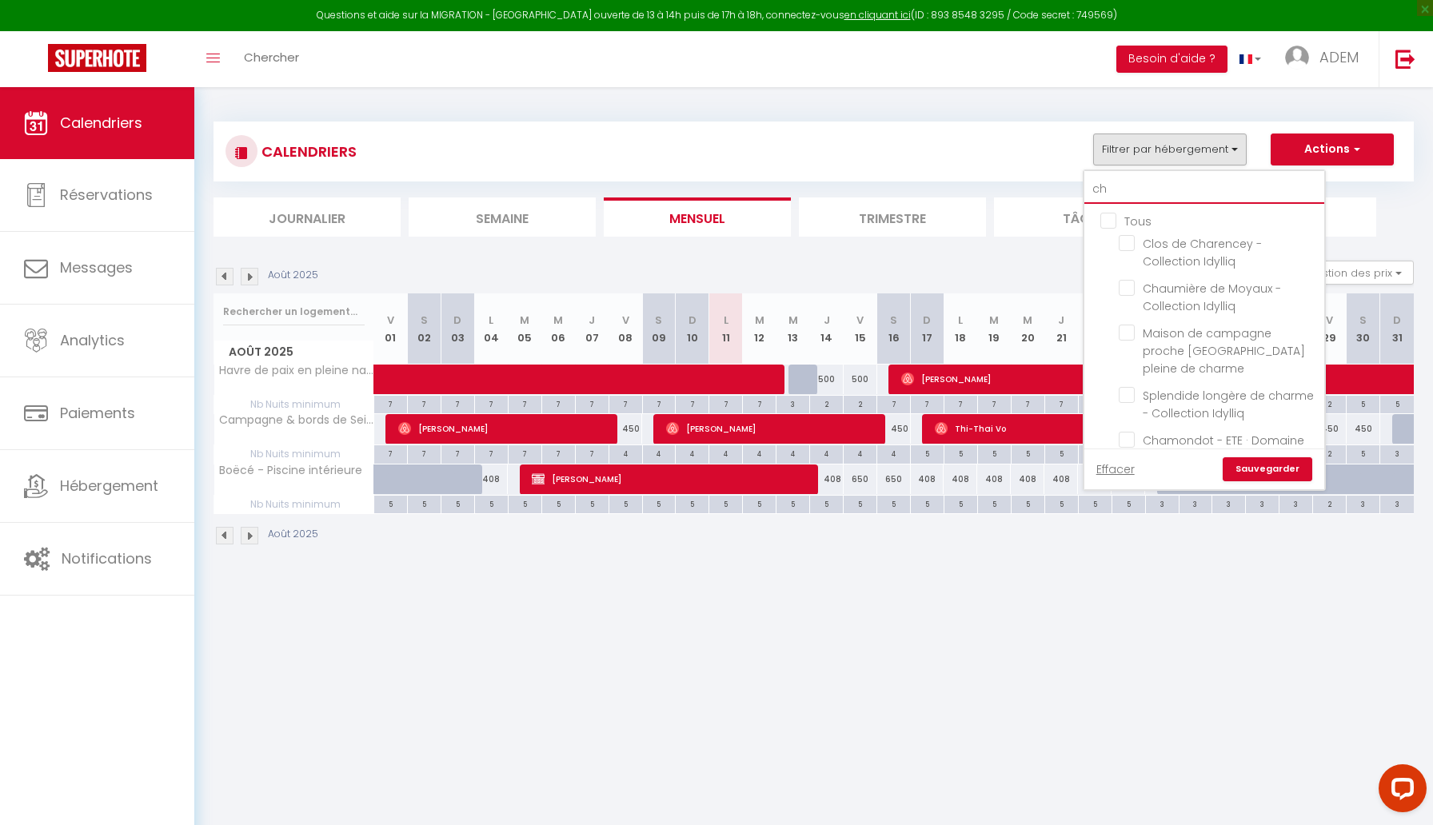
checkbox input "false"
type input "cha"
checkbox input "false"
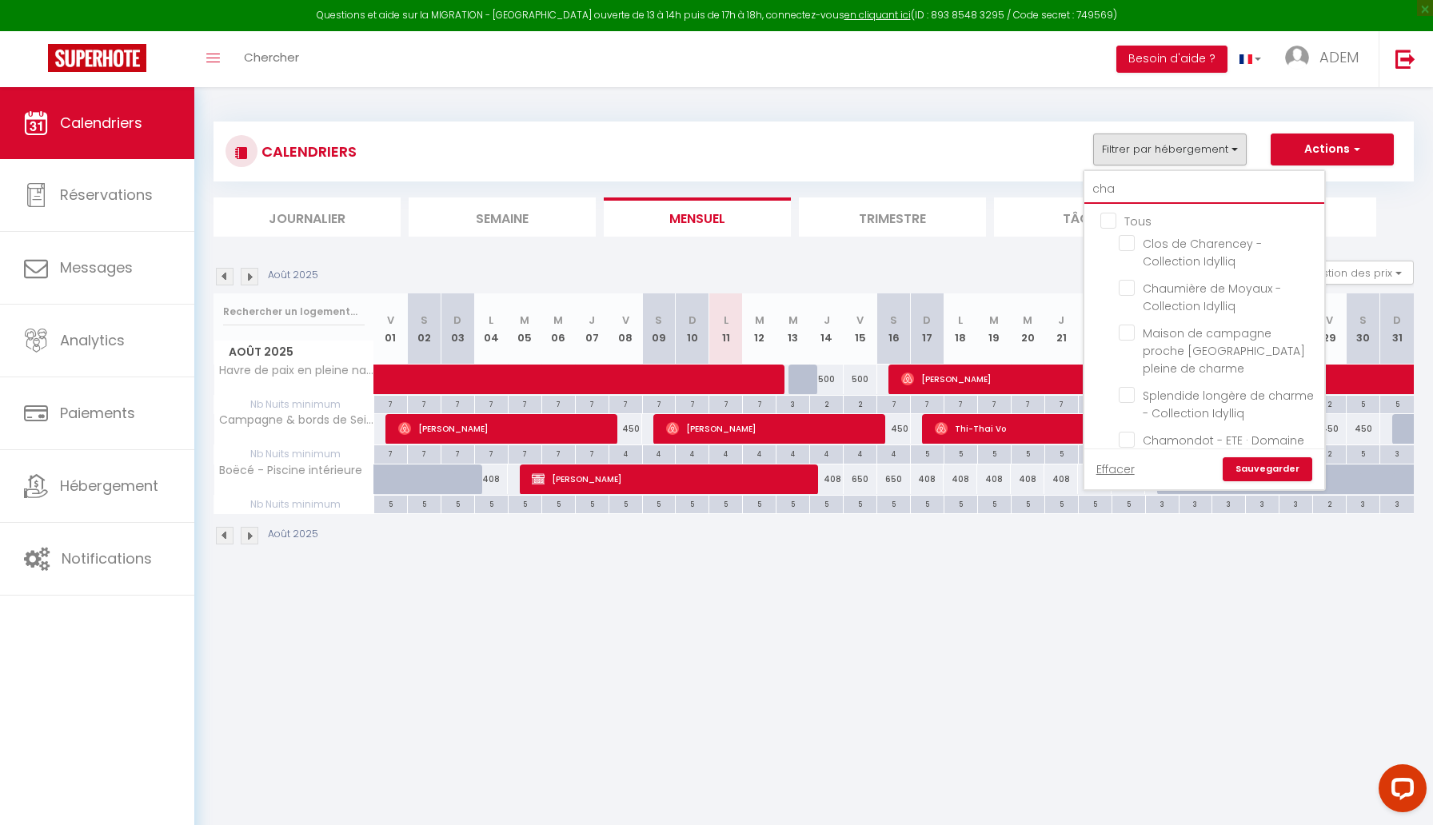
checkbox input "false"
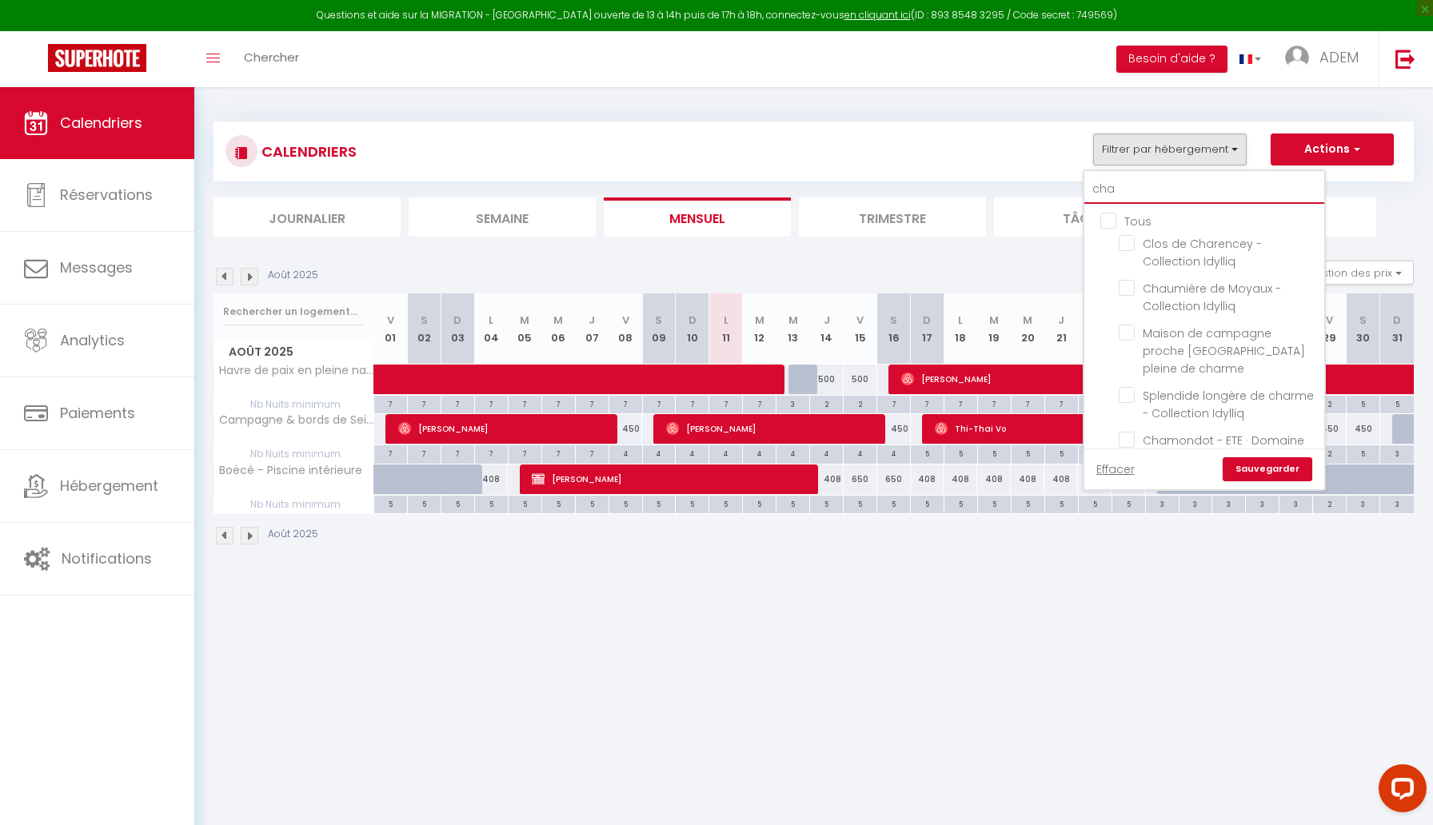
checkbox input "false"
type input "cham"
checkbox input "false"
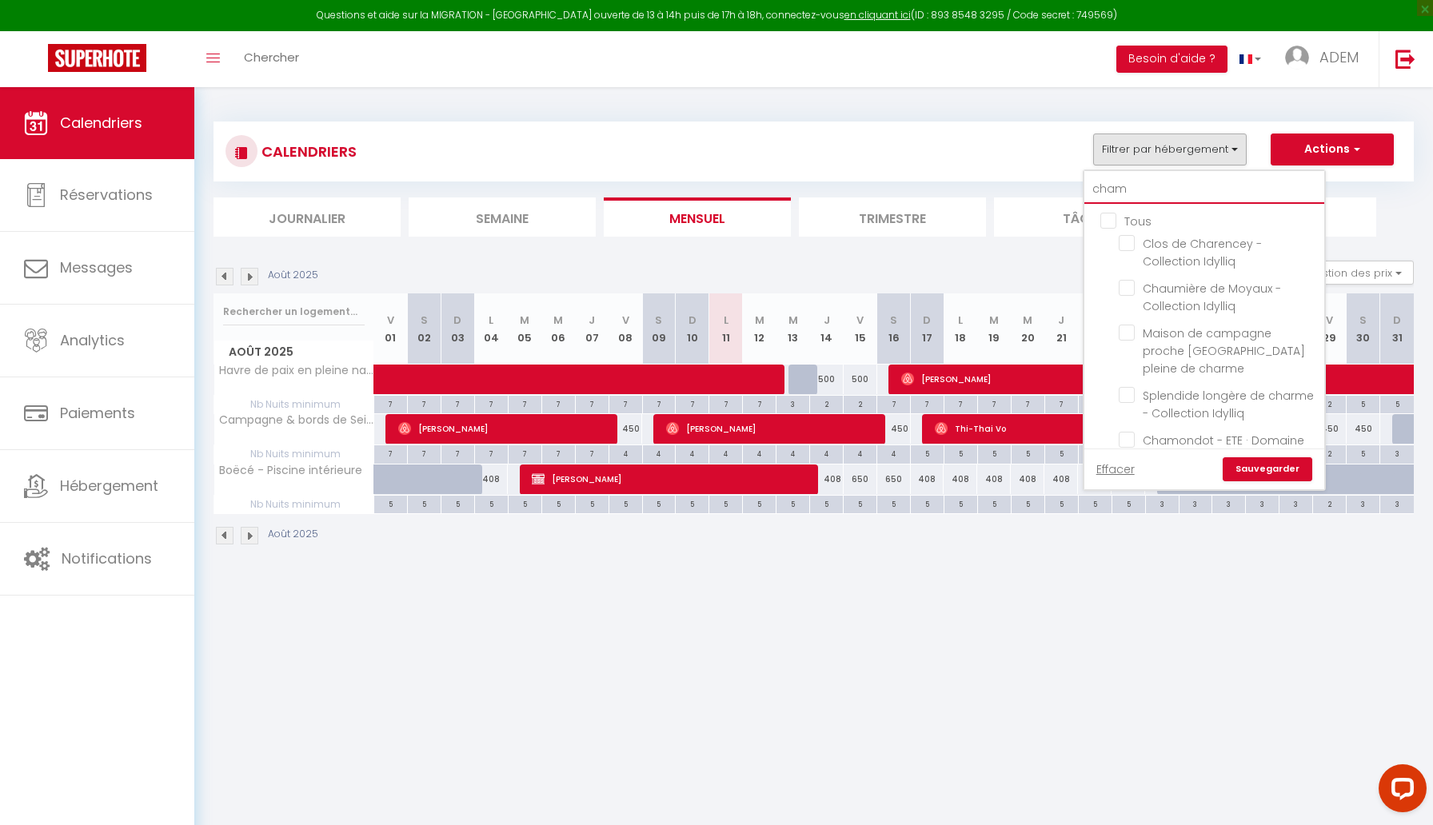
checkbox input "false"
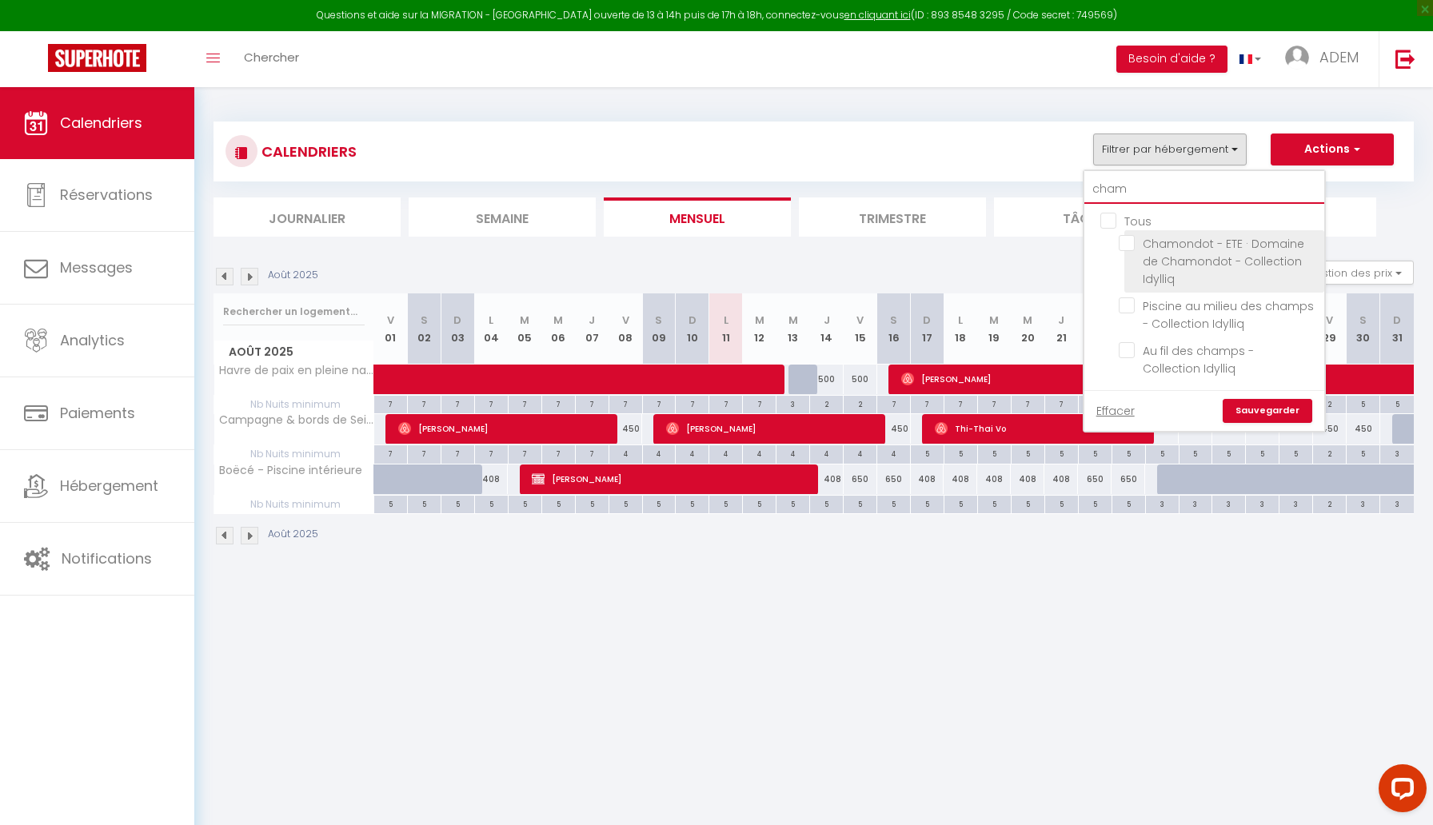
type input "cham"
click at [1127, 244] on input "Chamondot - ETE · Domaine de Chamondot - Collection Idylliq" at bounding box center [1218, 243] width 200 height 16
checkbox input "true"
checkbox input "false"
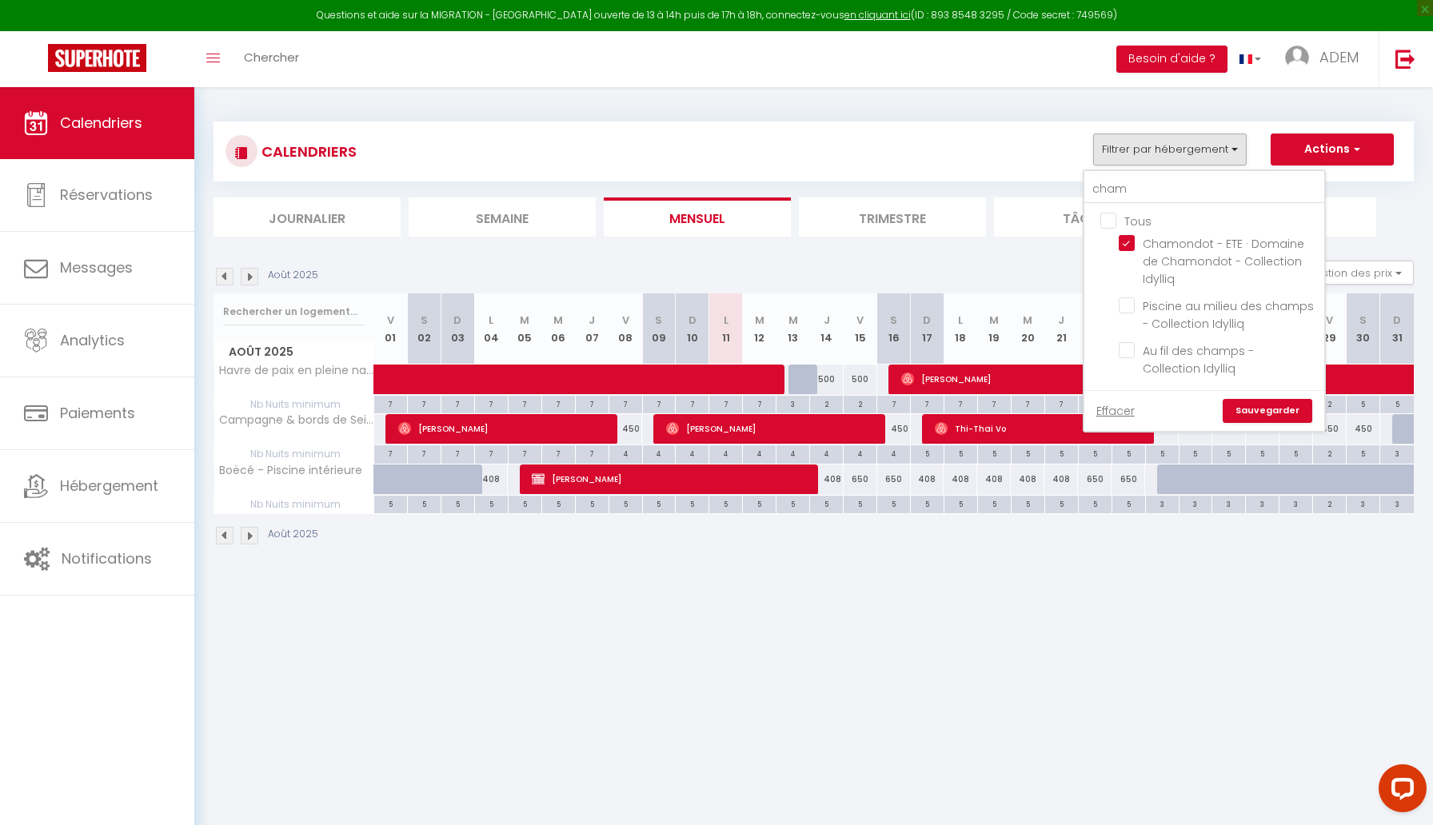
click at [1308, 410] on link "Sauvegarder" at bounding box center [1267, 411] width 90 height 24
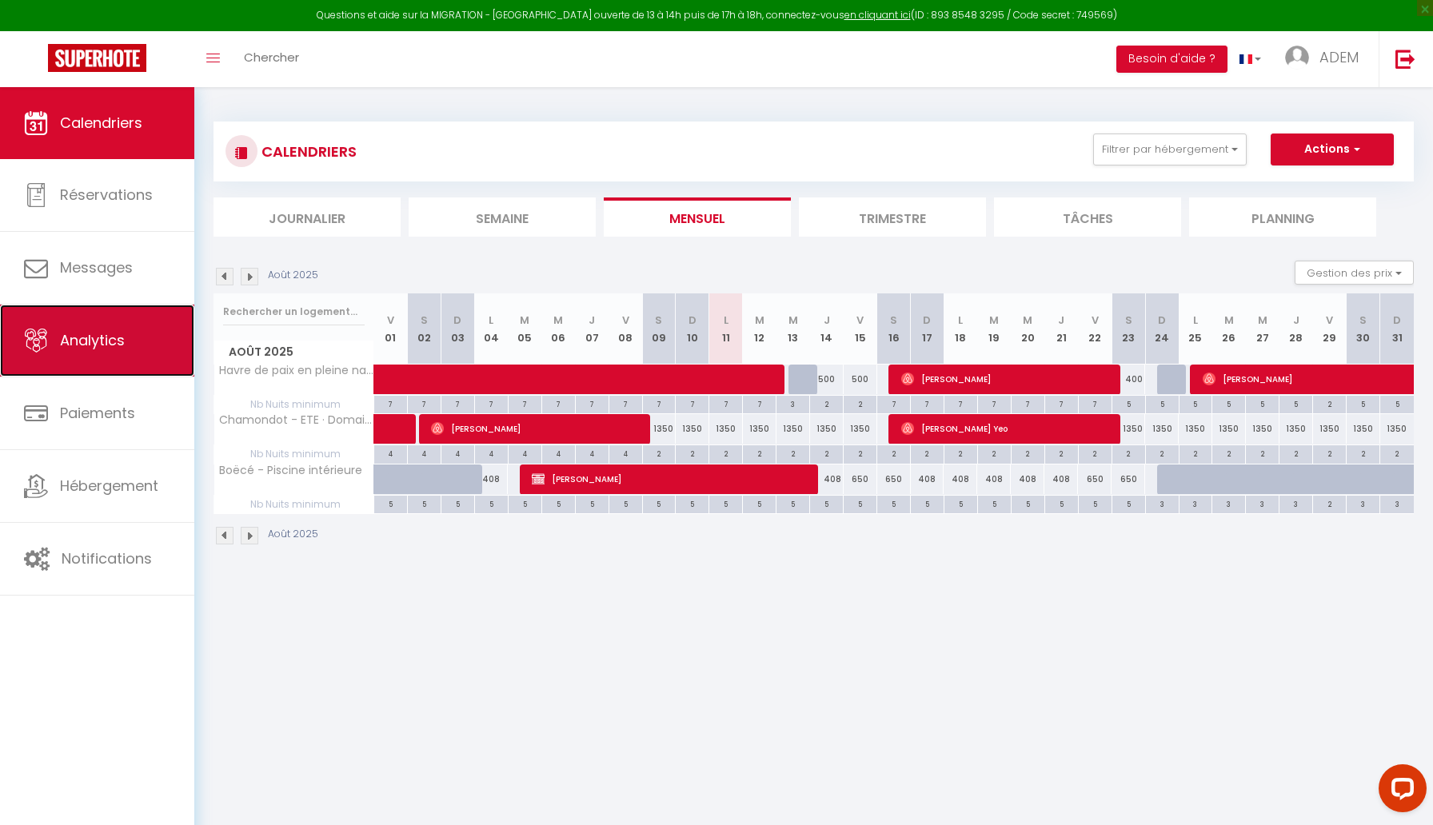
click at [141, 335] on link "Analytics" at bounding box center [97, 341] width 194 height 72
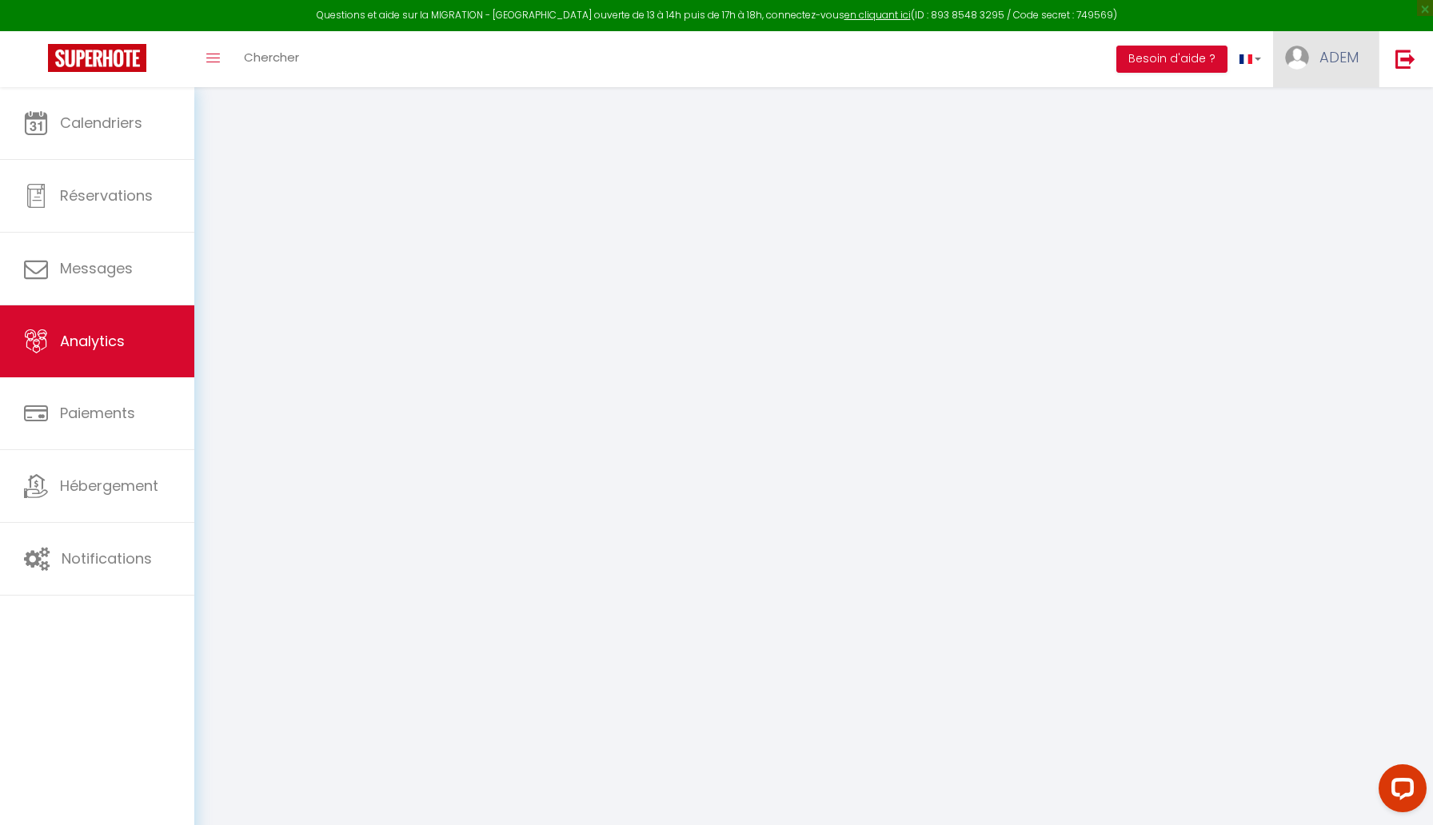
select select "2025"
select select "8"
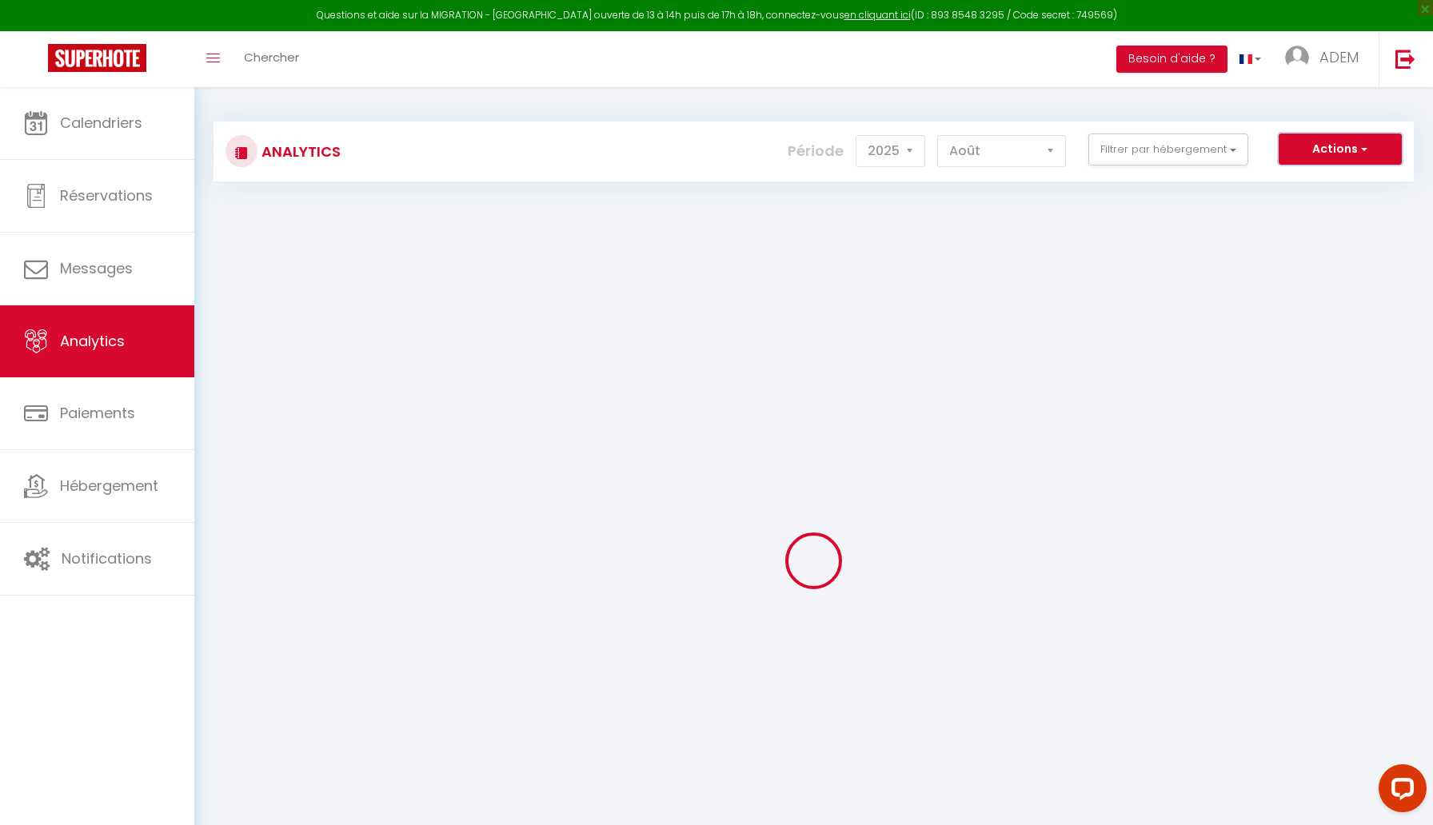
click at [1322, 153] on button "Actions" at bounding box center [1339, 150] width 123 height 32
click at [1309, 181] on link "Génération SuperConciergerie" at bounding box center [1299, 183] width 202 height 21
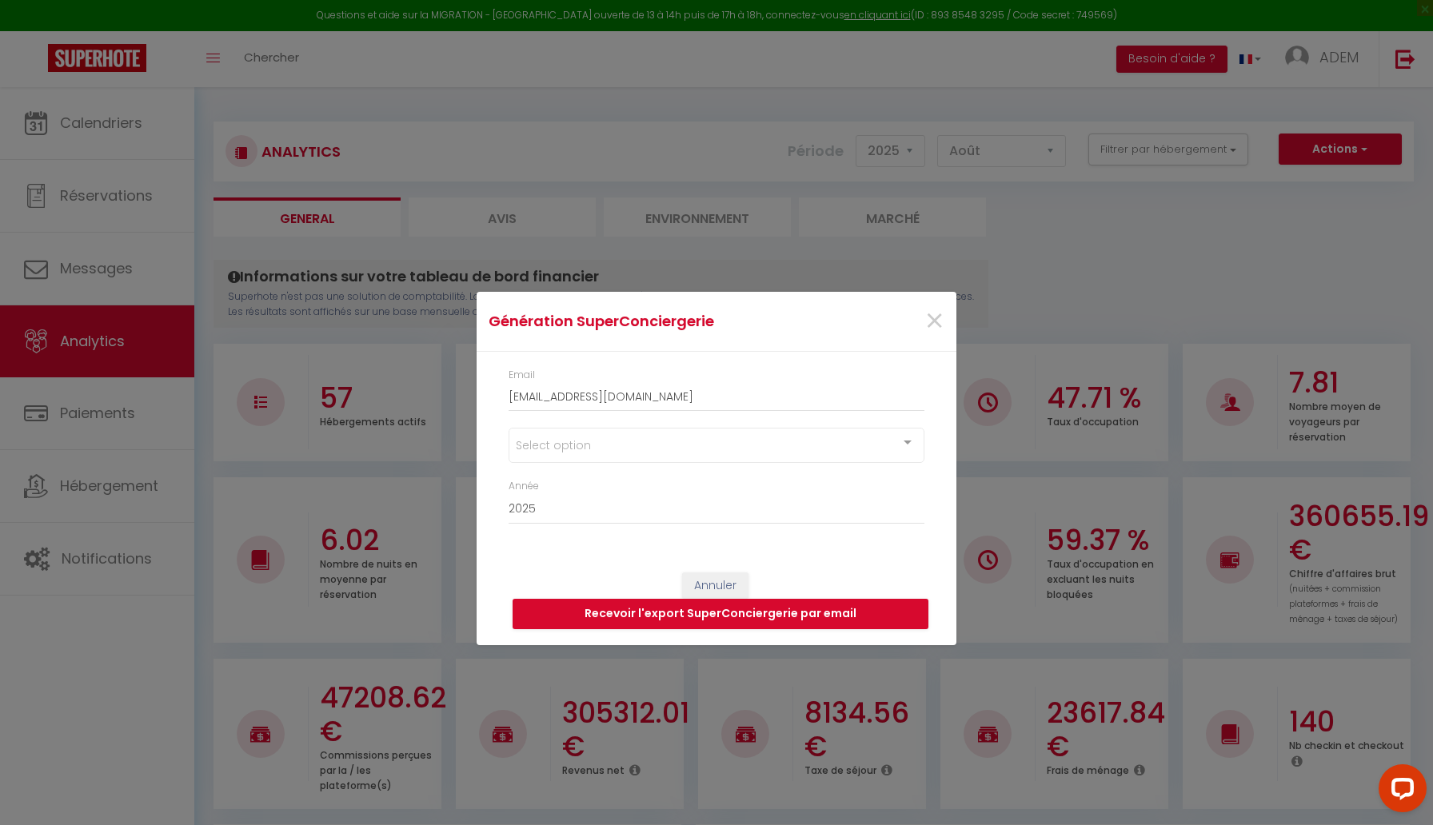
click at [678, 453] on div "Select option" at bounding box center [716, 445] width 416 height 35
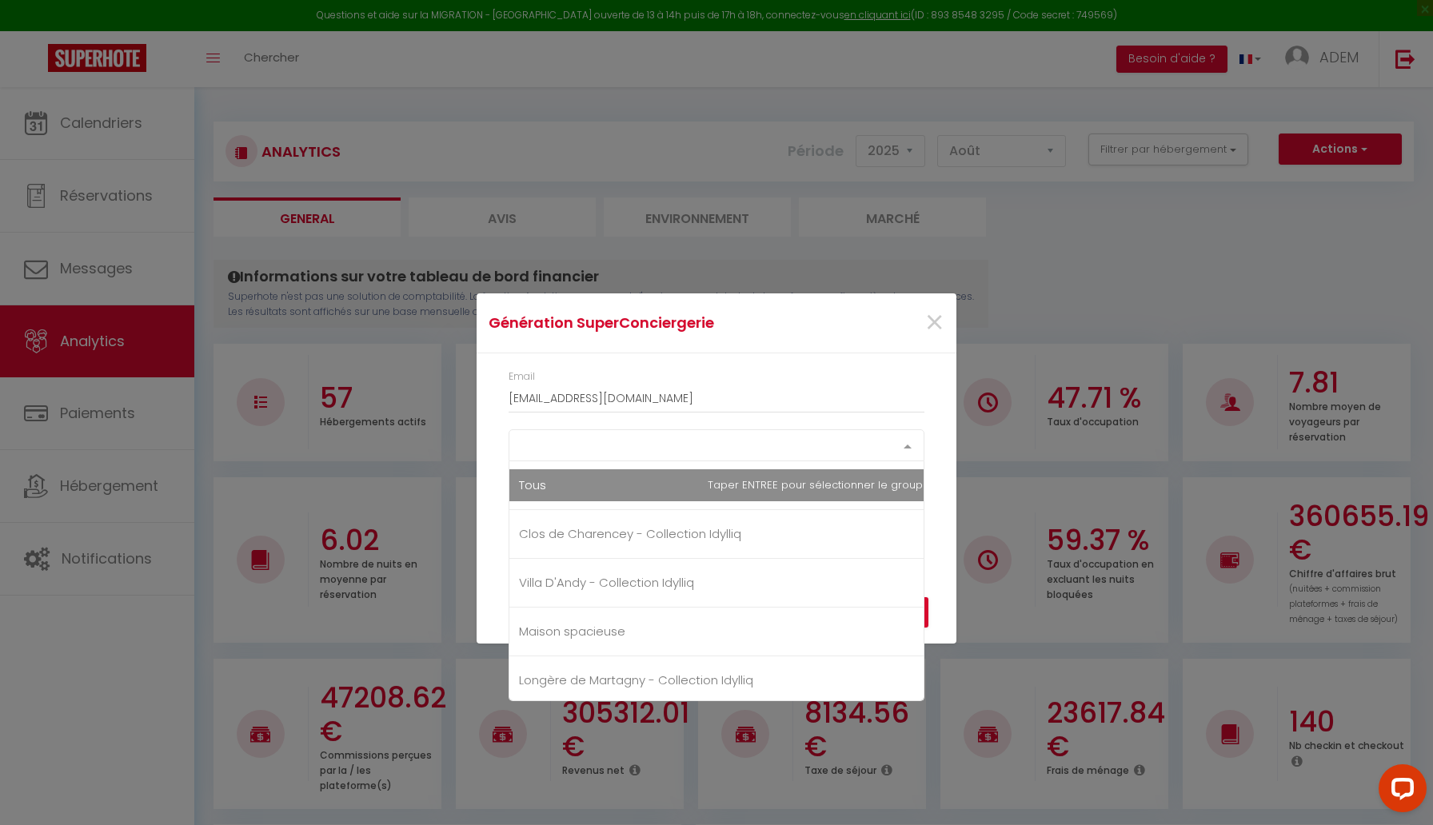
click at [663, 461] on div "Select option Tous Clos de Charencey - Collection Idylliq Villa D'Andy - Collec…" at bounding box center [716, 445] width 416 height 32
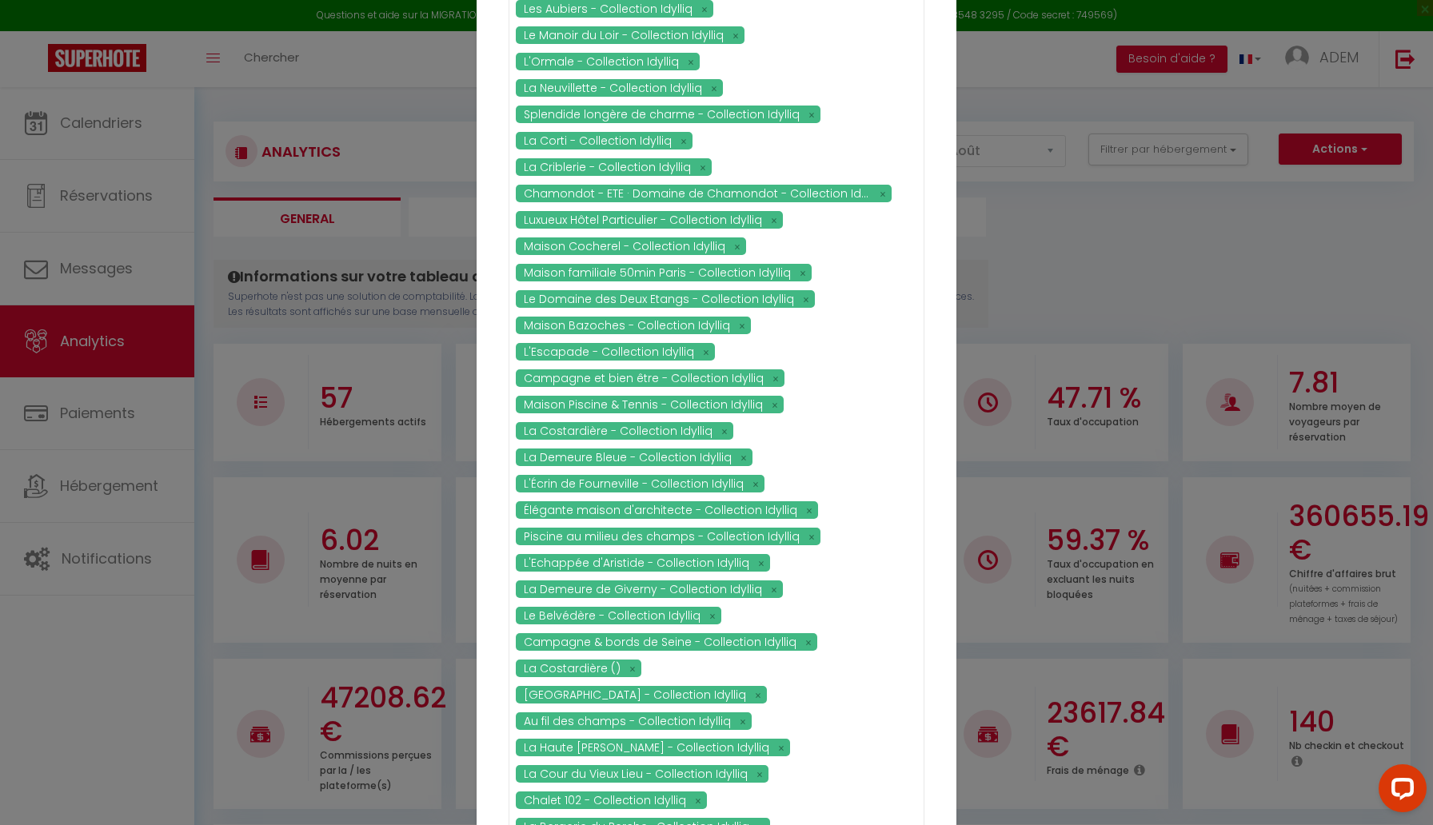
click at [492, 452] on div "Email [EMAIL_ADDRESS][DOMAIN_NAME] Clos de Charencey - Collection Idylliq Villa…" at bounding box center [716, 454] width 480 height 1655
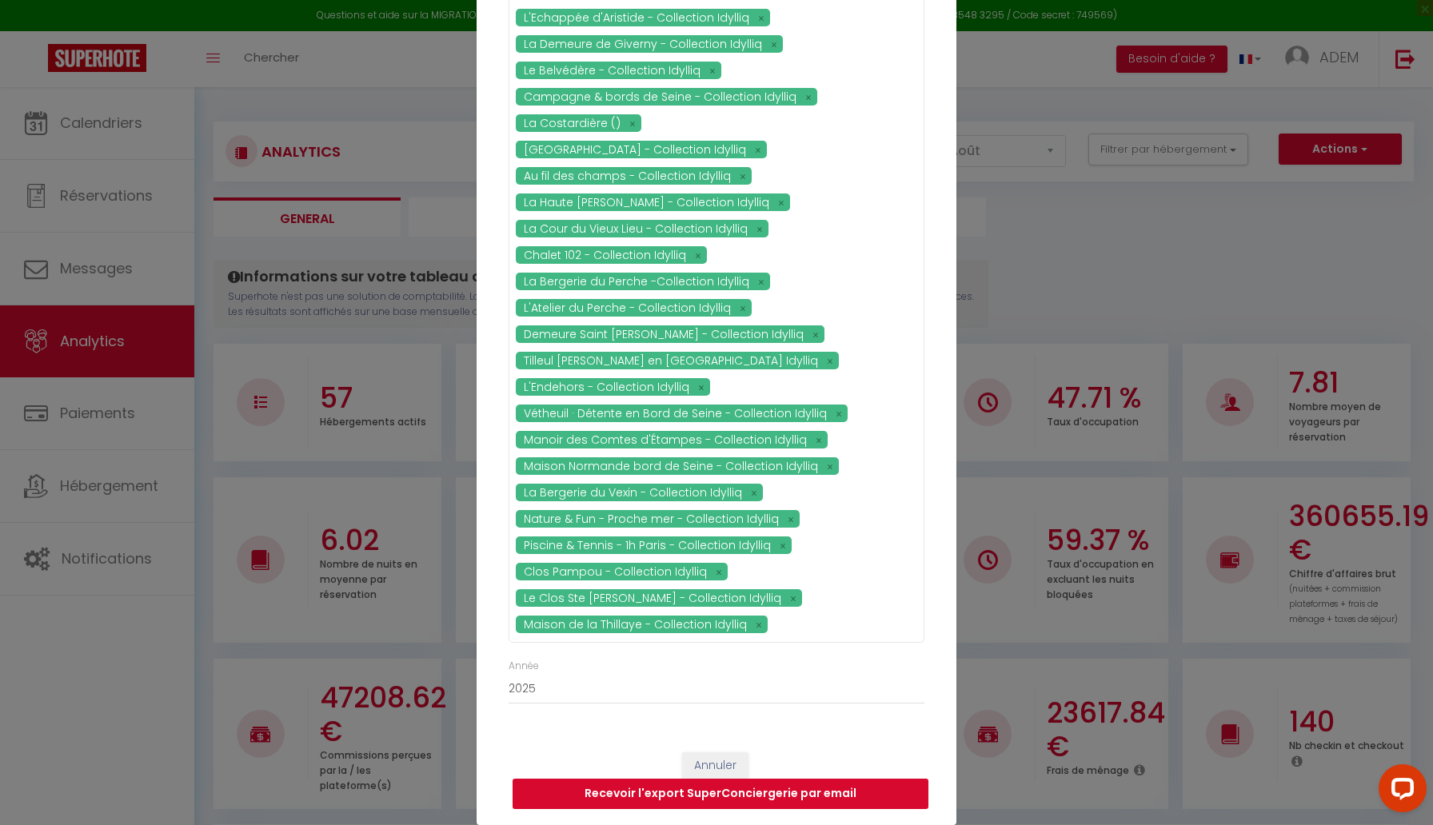
click at [630, 789] on button "Recevoir l'export SuperConciergerie par email" at bounding box center [720, 794] width 416 height 30
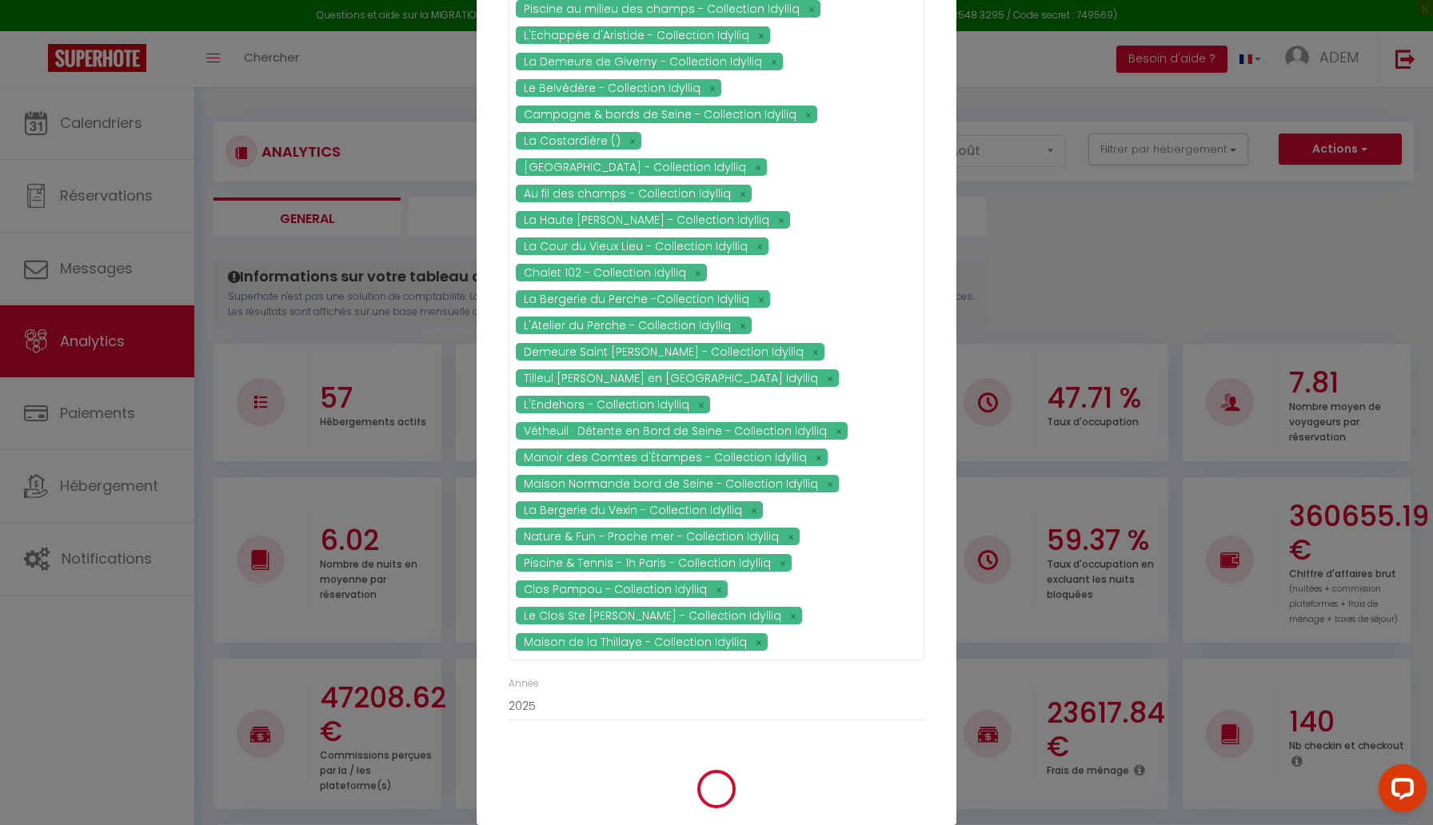
scroll to position [548, 0]
